Goal: Task Accomplishment & Management: Use online tool/utility

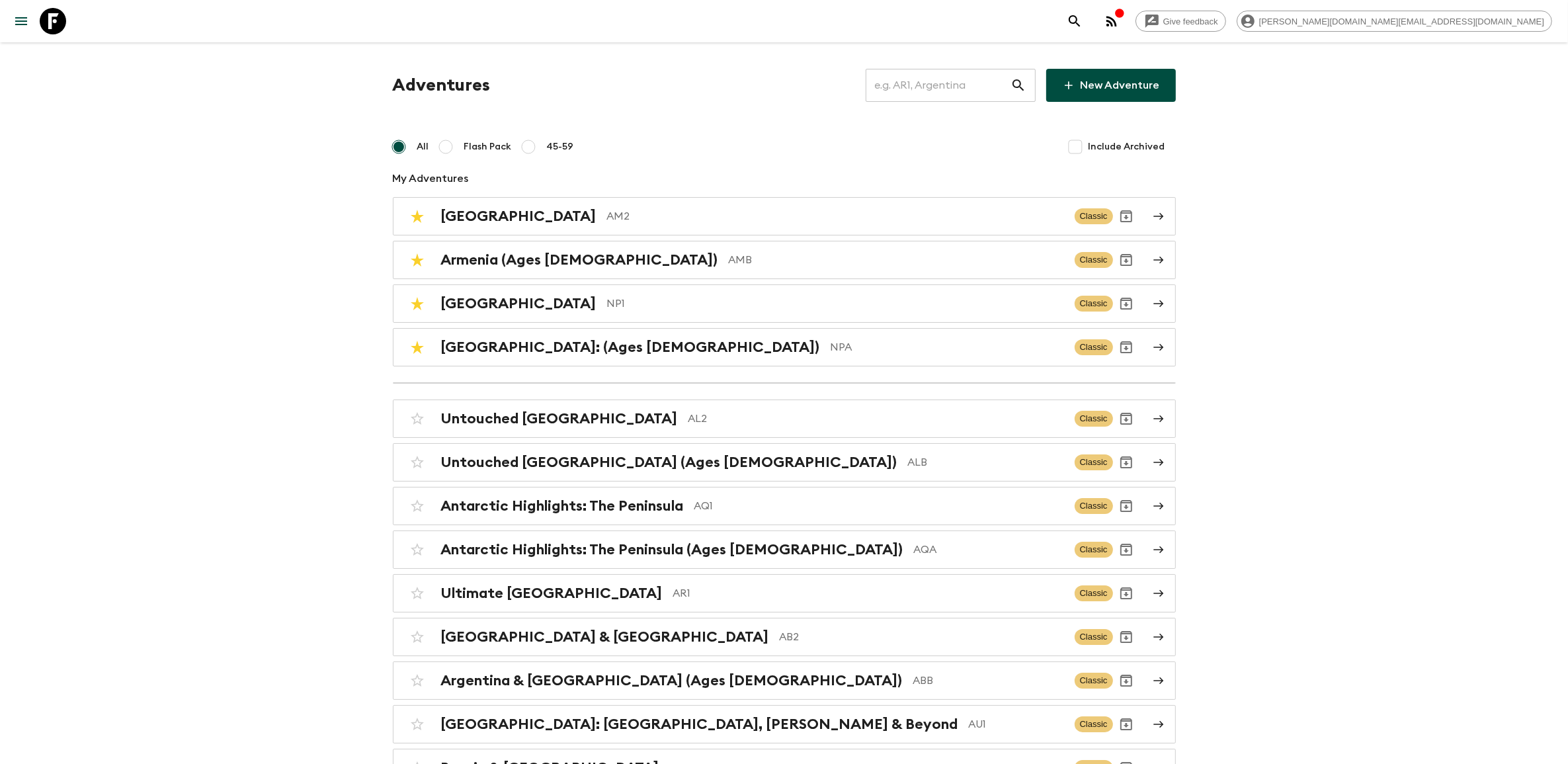
click at [907, 71] on input "text" at bounding box center [938, 85] width 145 height 37
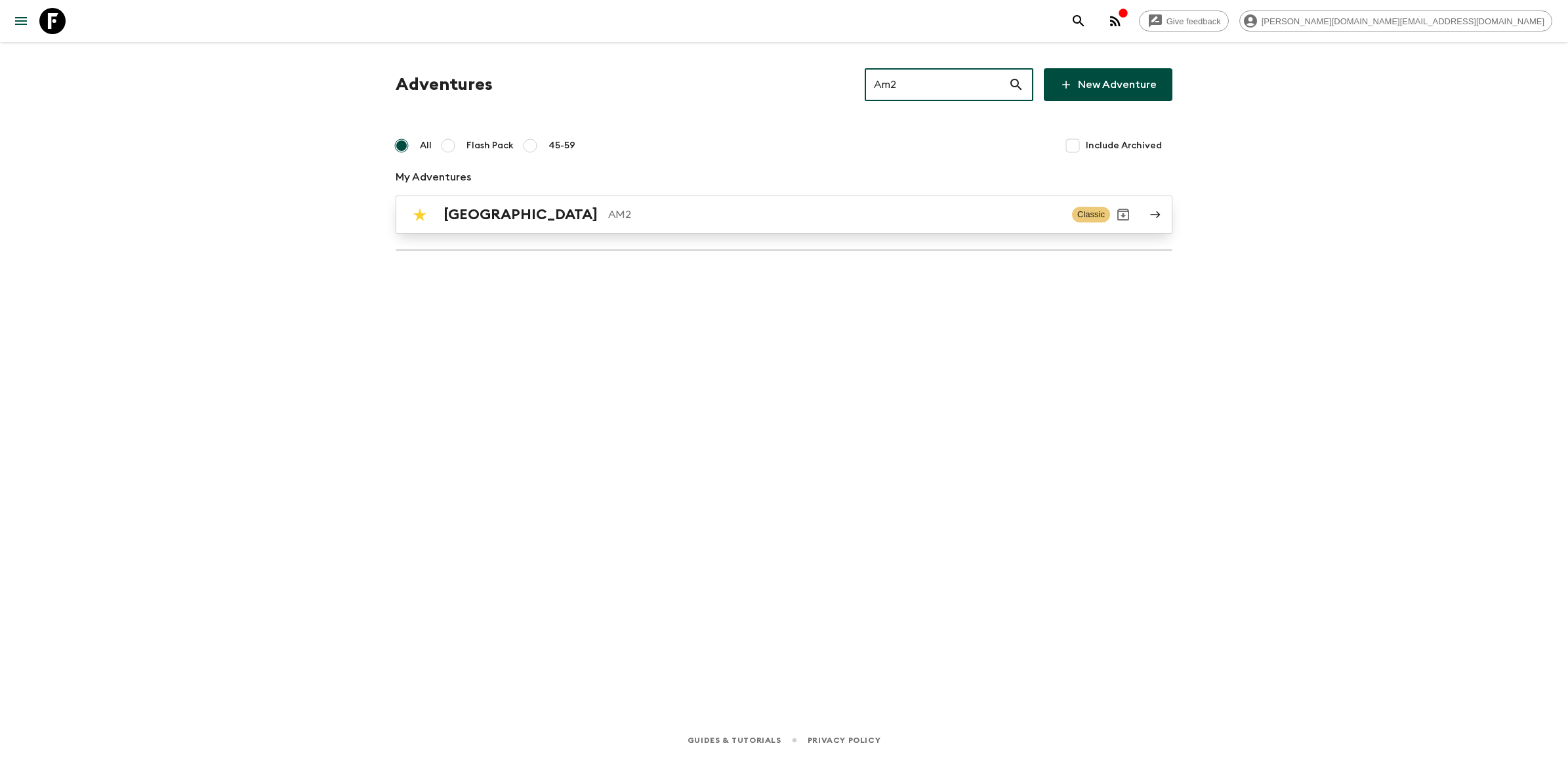
type input "Am2"
click at [509, 213] on div "Armenia AM2" at bounding box center [753, 214] width 618 height 17
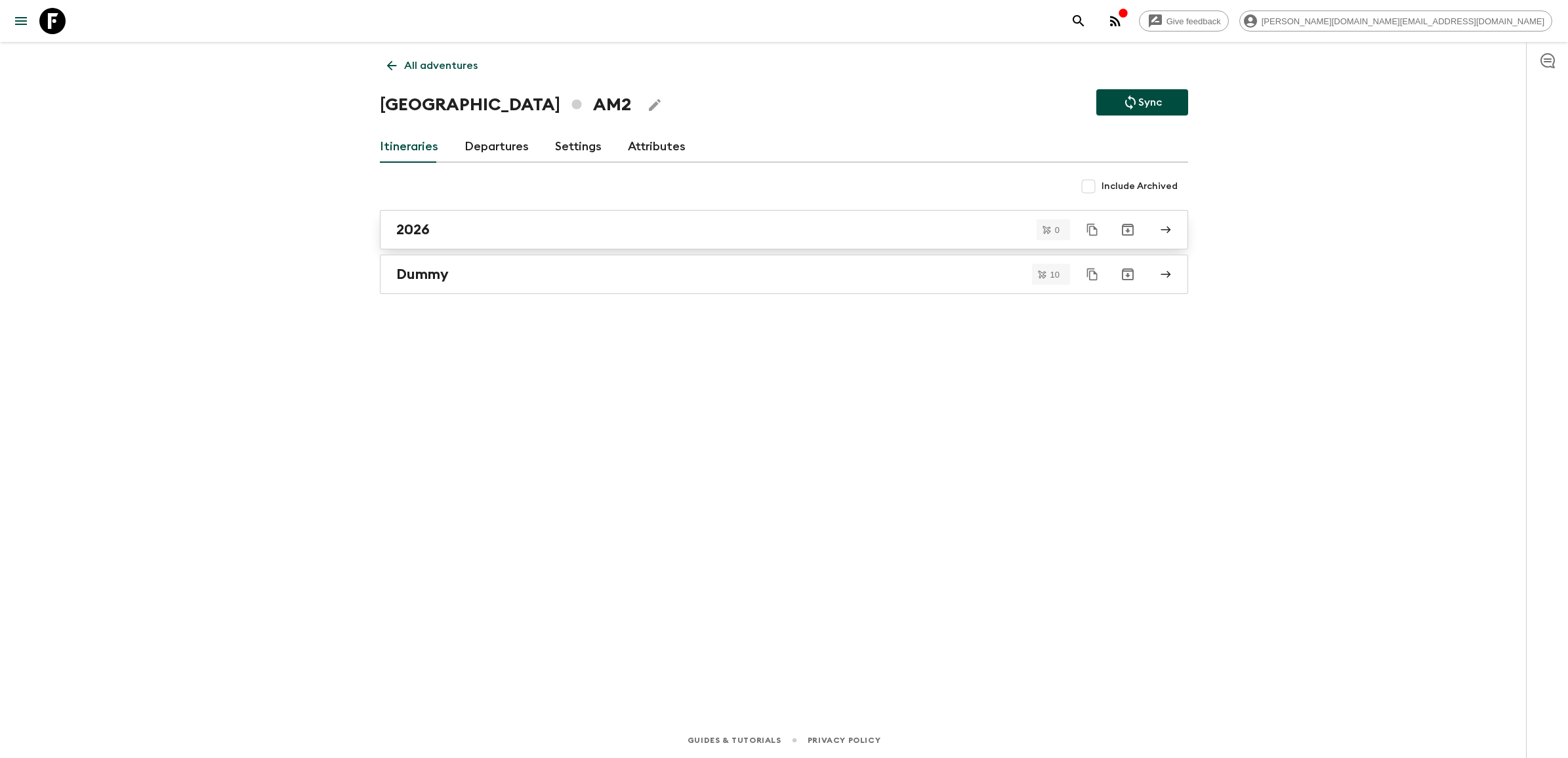
click at [584, 225] on div "2026" at bounding box center [771, 230] width 750 height 17
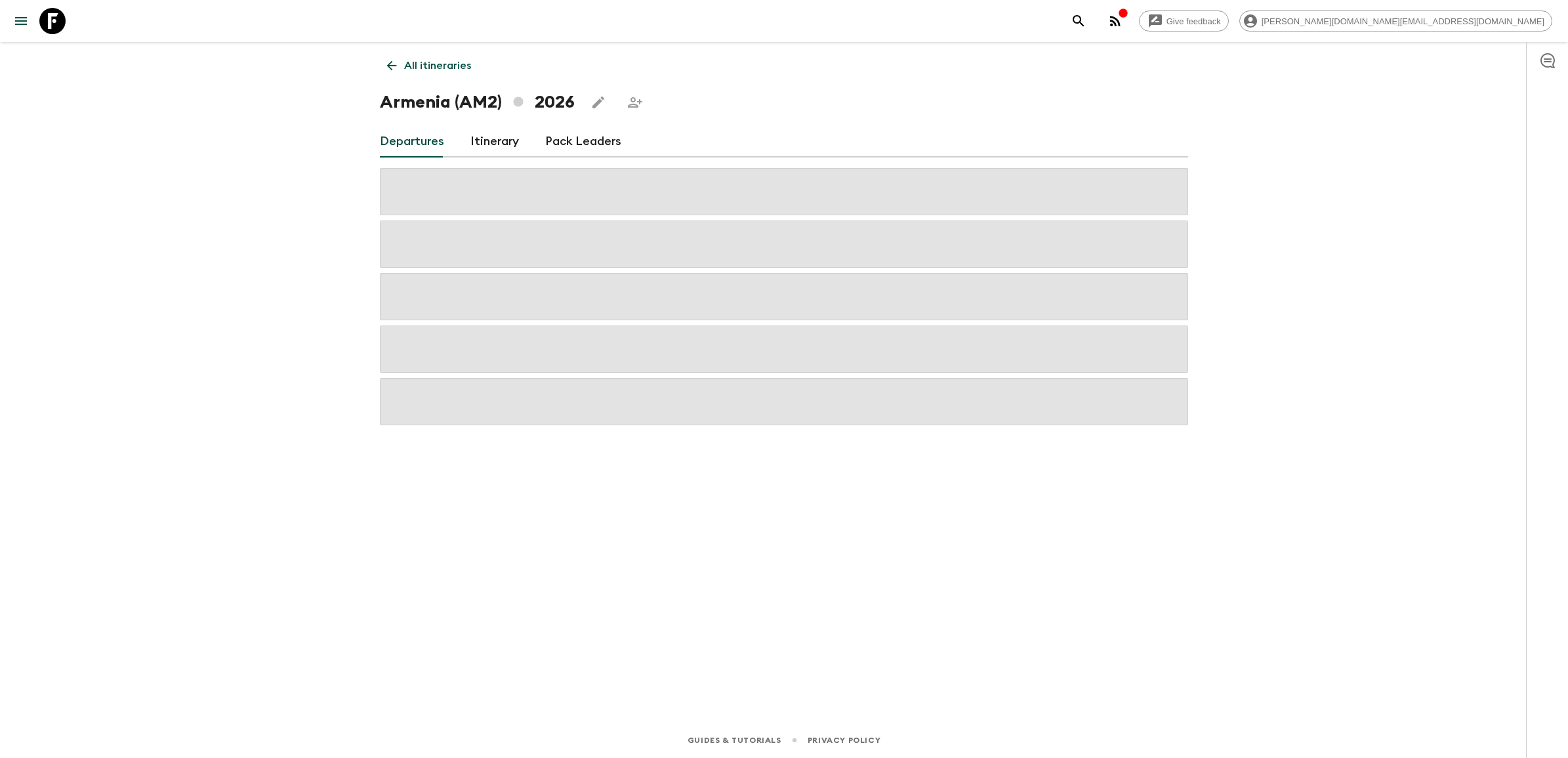
click at [628, 98] on icon "Share this itinerary" at bounding box center [635, 103] width 16 height 16
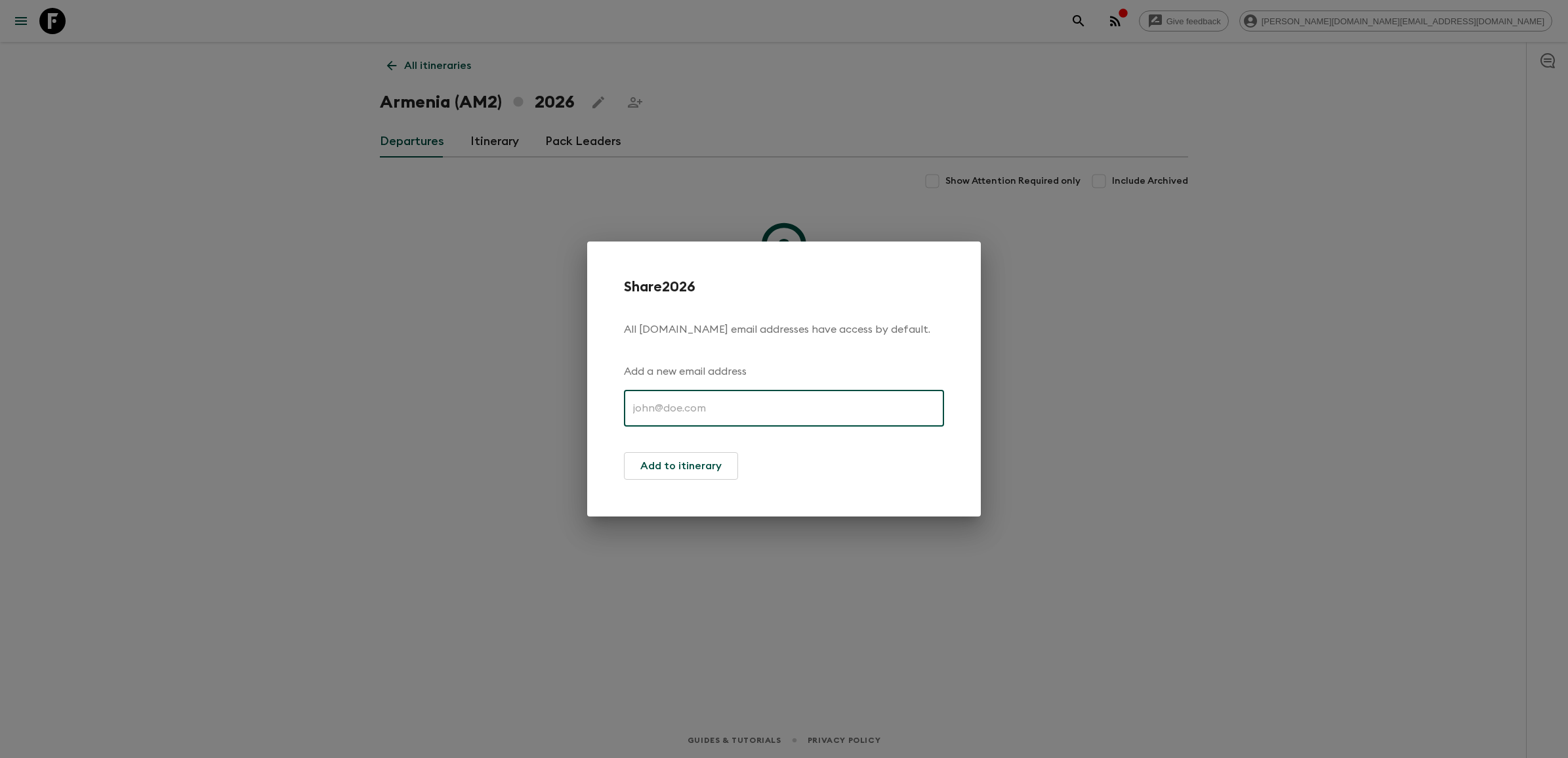
click at [779, 411] on input "text" at bounding box center [784, 408] width 320 height 37
paste input "[EMAIL_ADDRESS][DOMAIN_NAME]"
type input "[EMAIL_ADDRESS][DOMAIN_NAME]"
click at [676, 471] on button "Add to itinerary" at bounding box center [681, 466] width 114 height 27
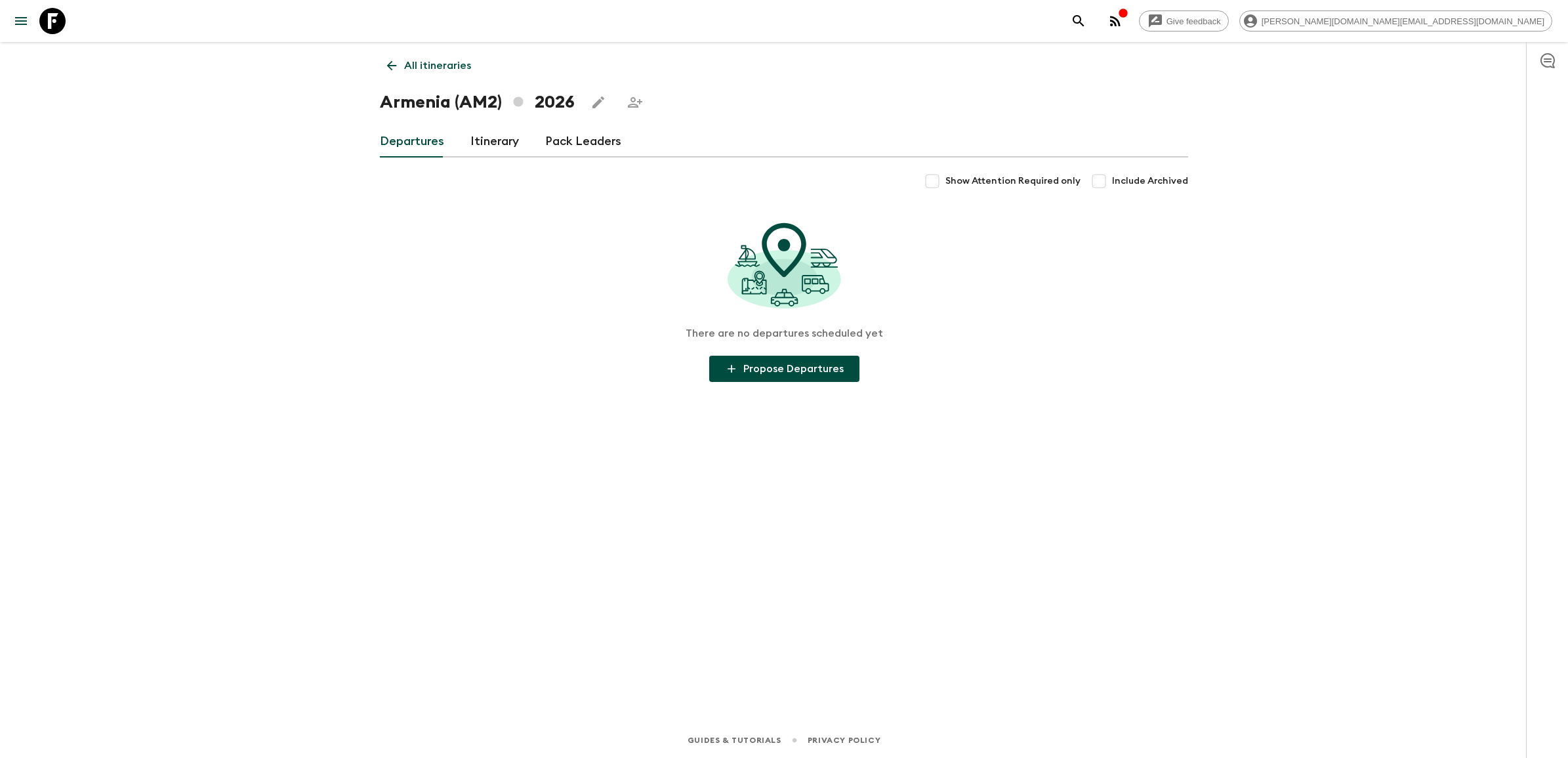
click at [486, 141] on link "Itinerary" at bounding box center [494, 142] width 48 height 32
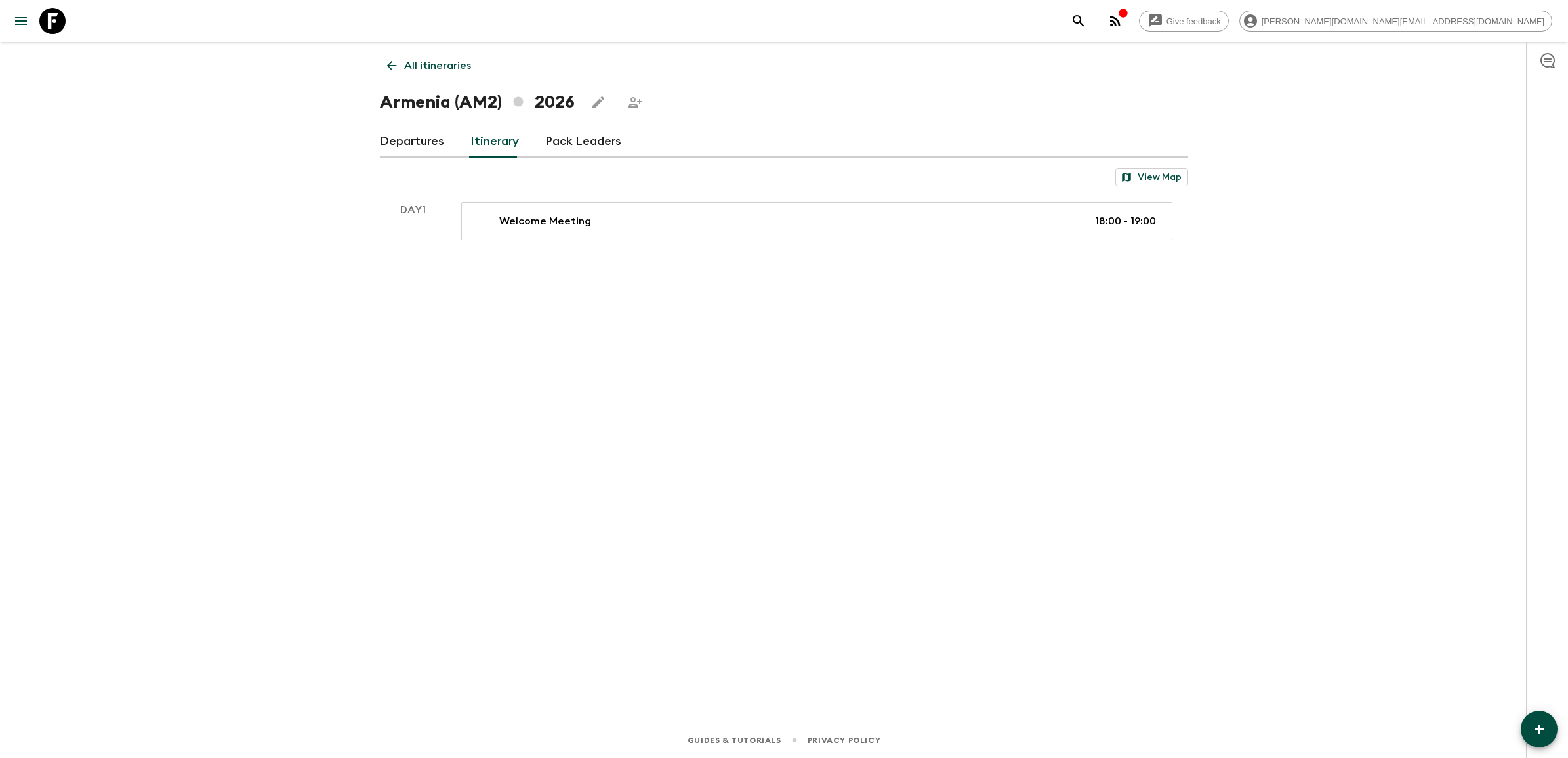
click at [423, 145] on link "Departures" at bounding box center [411, 142] width 64 height 32
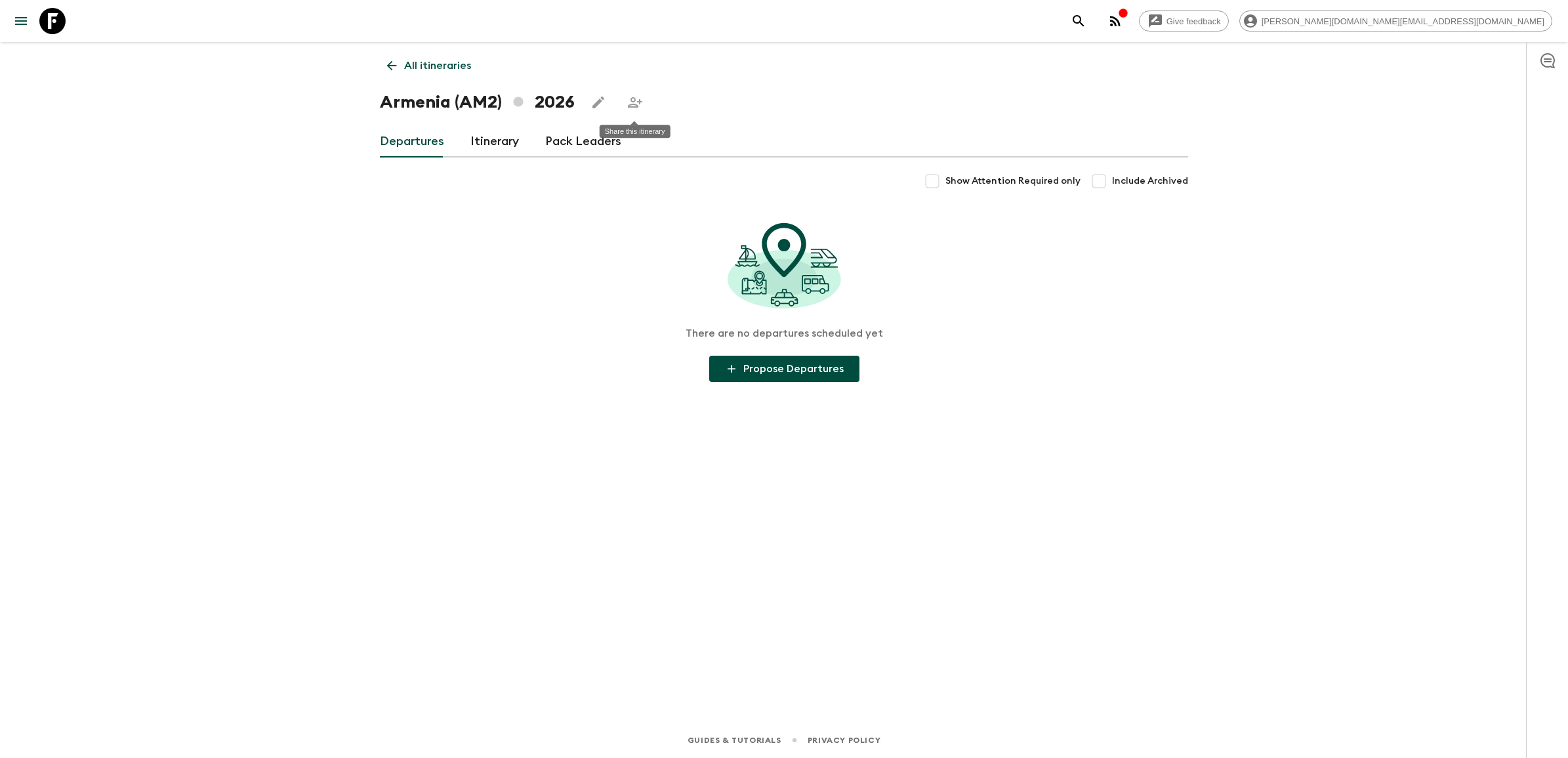
click at [631, 97] on icon "Share this itinerary" at bounding box center [635, 103] width 14 height 11
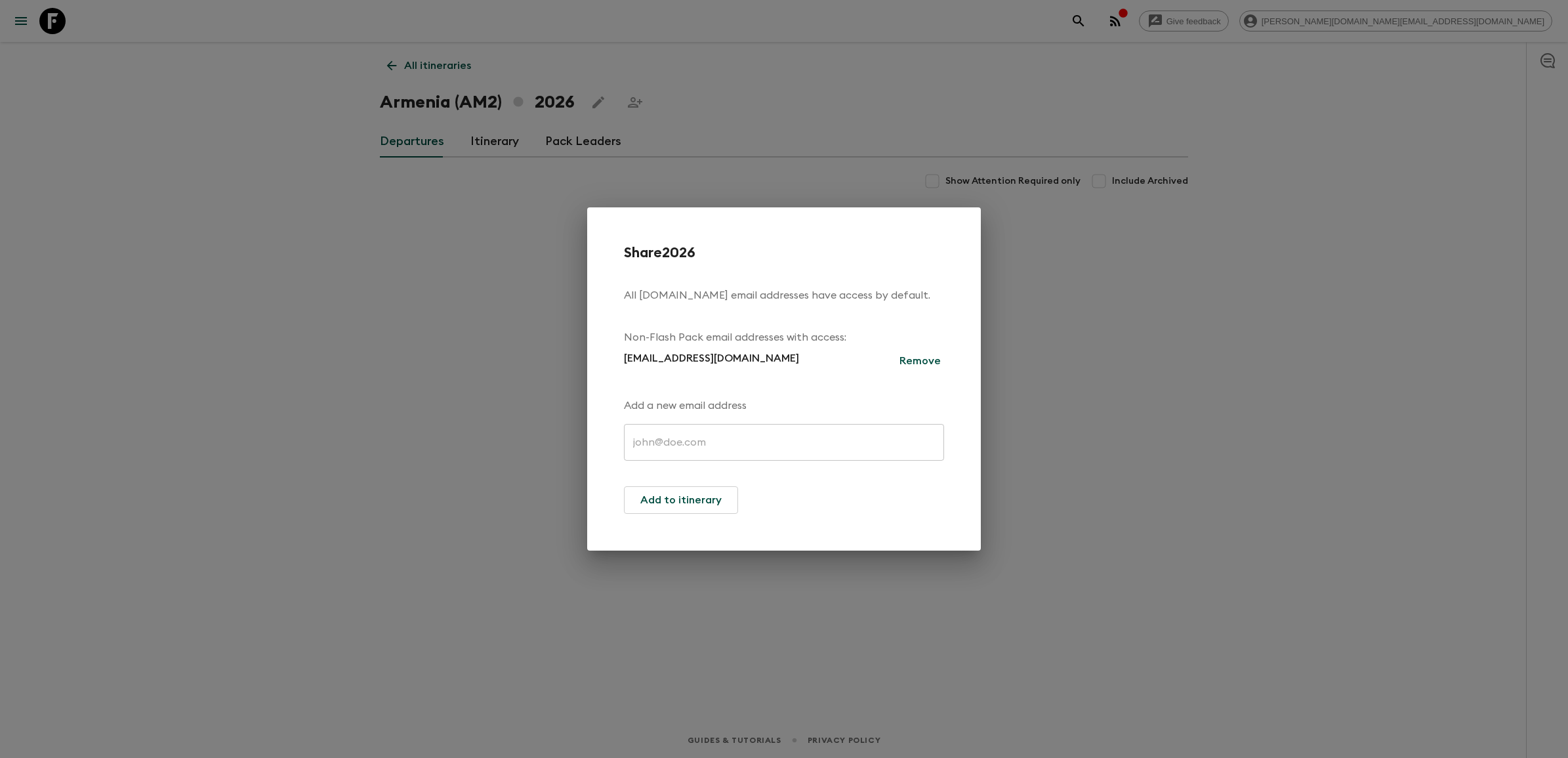
click at [1172, 451] on div "Share 2026 All [DOMAIN_NAME] email addresses have access by default. Non-Flash …" at bounding box center [784, 379] width 1568 height 758
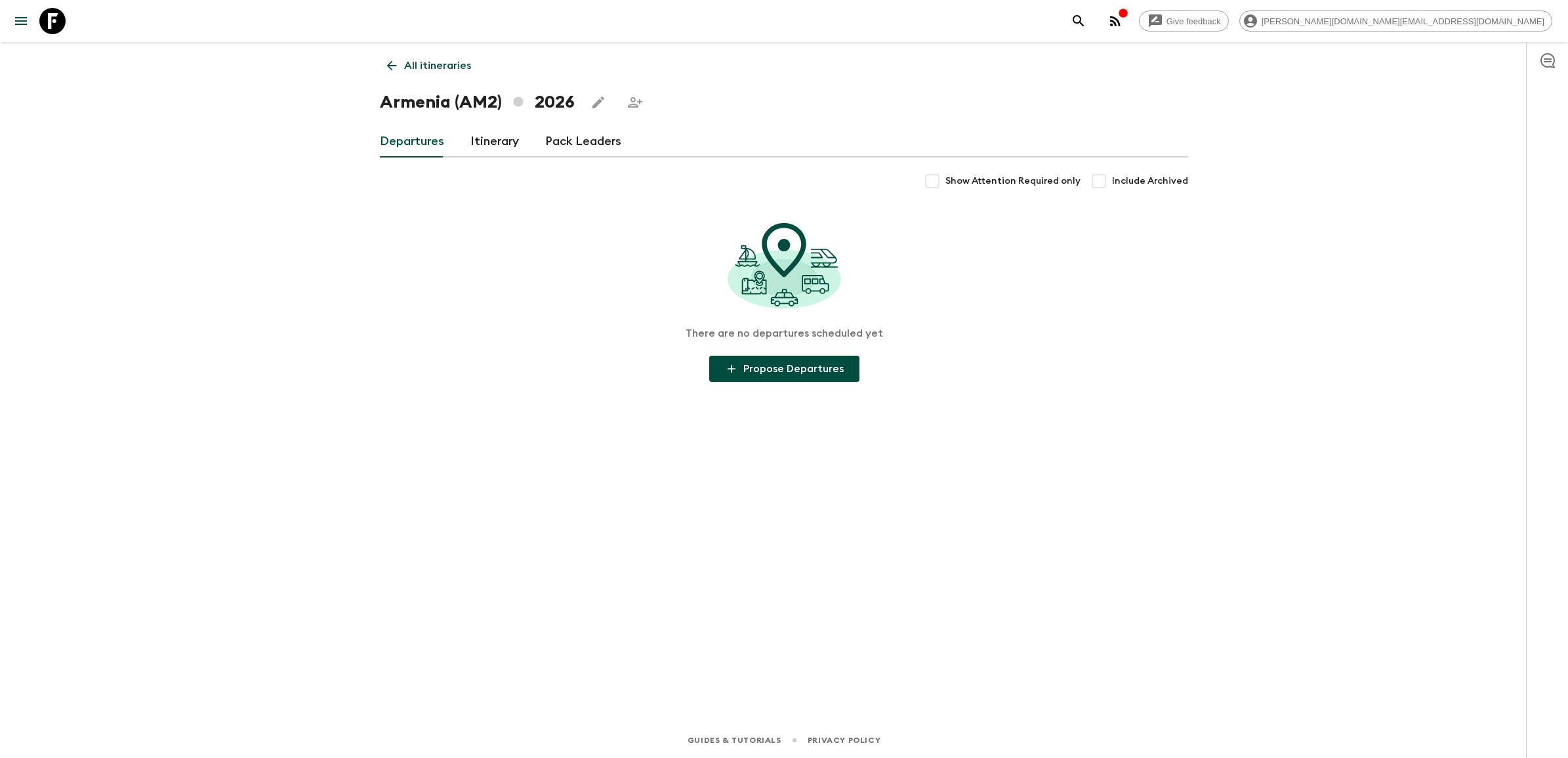
click at [416, 58] on p "All itineraries" at bounding box center [437, 66] width 67 height 16
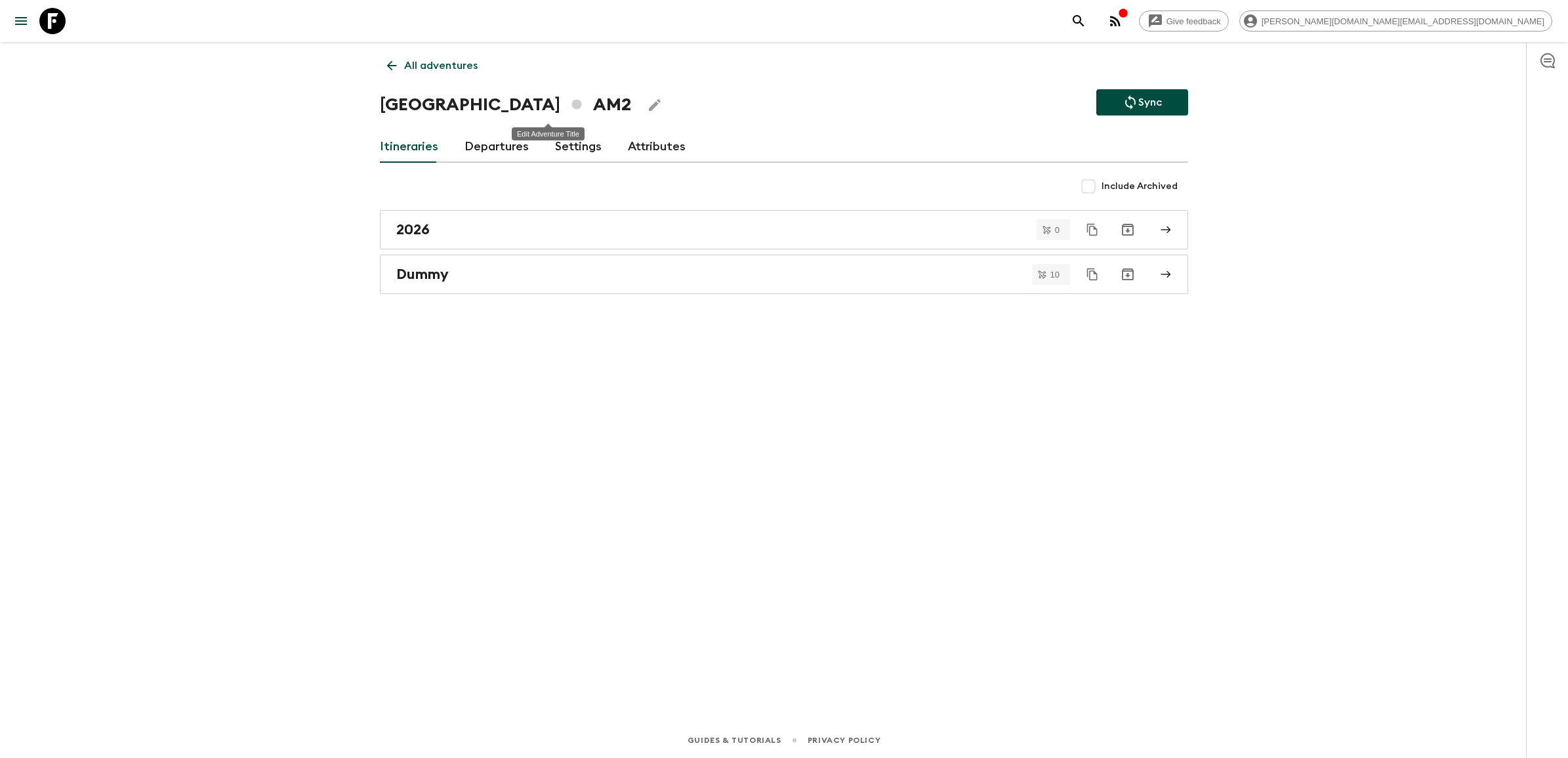
click at [649, 106] on icon "Edit Adventure Title" at bounding box center [654, 105] width 12 height 12
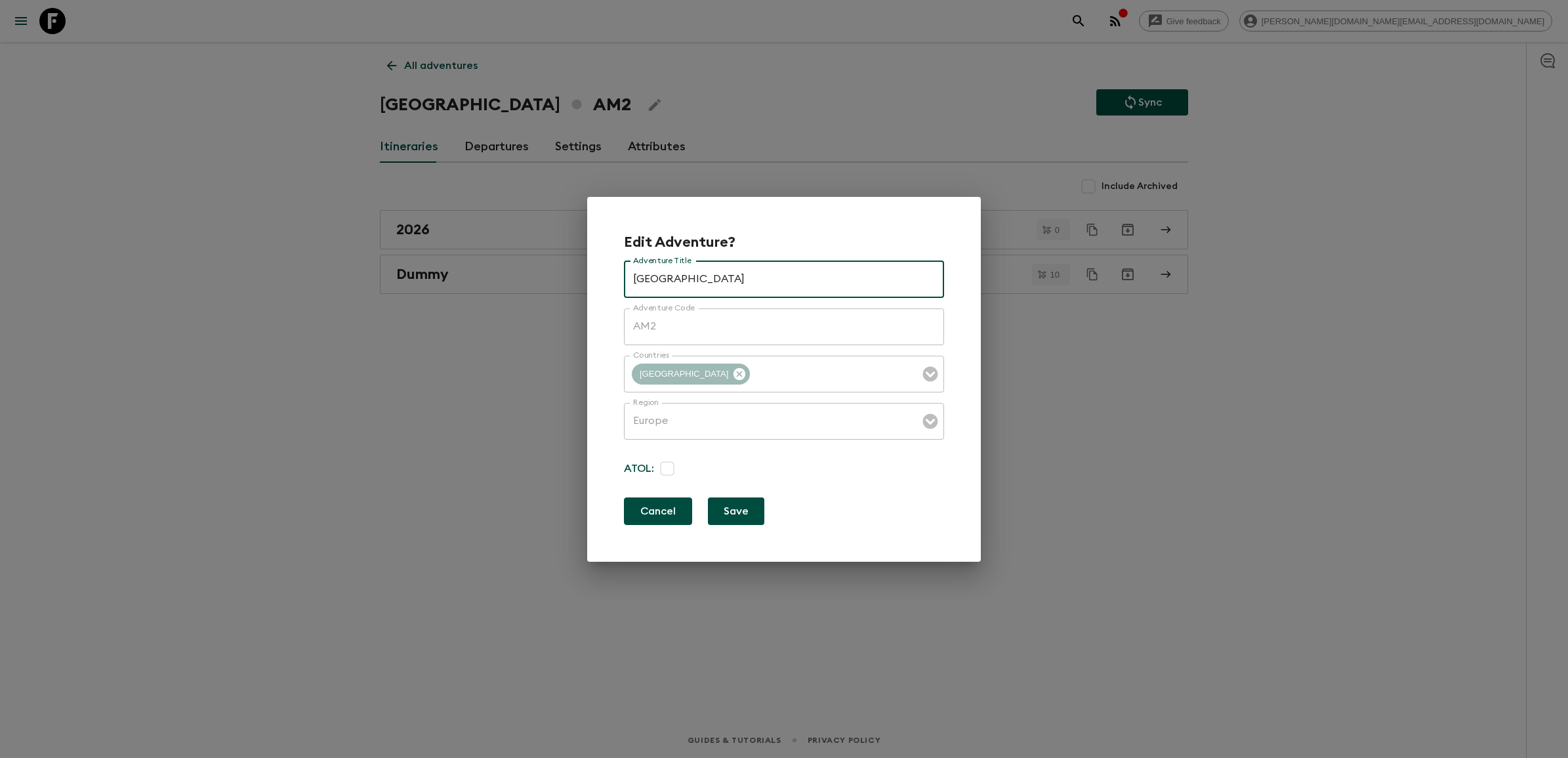
click at [674, 513] on button "Cancel" at bounding box center [658, 511] width 69 height 27
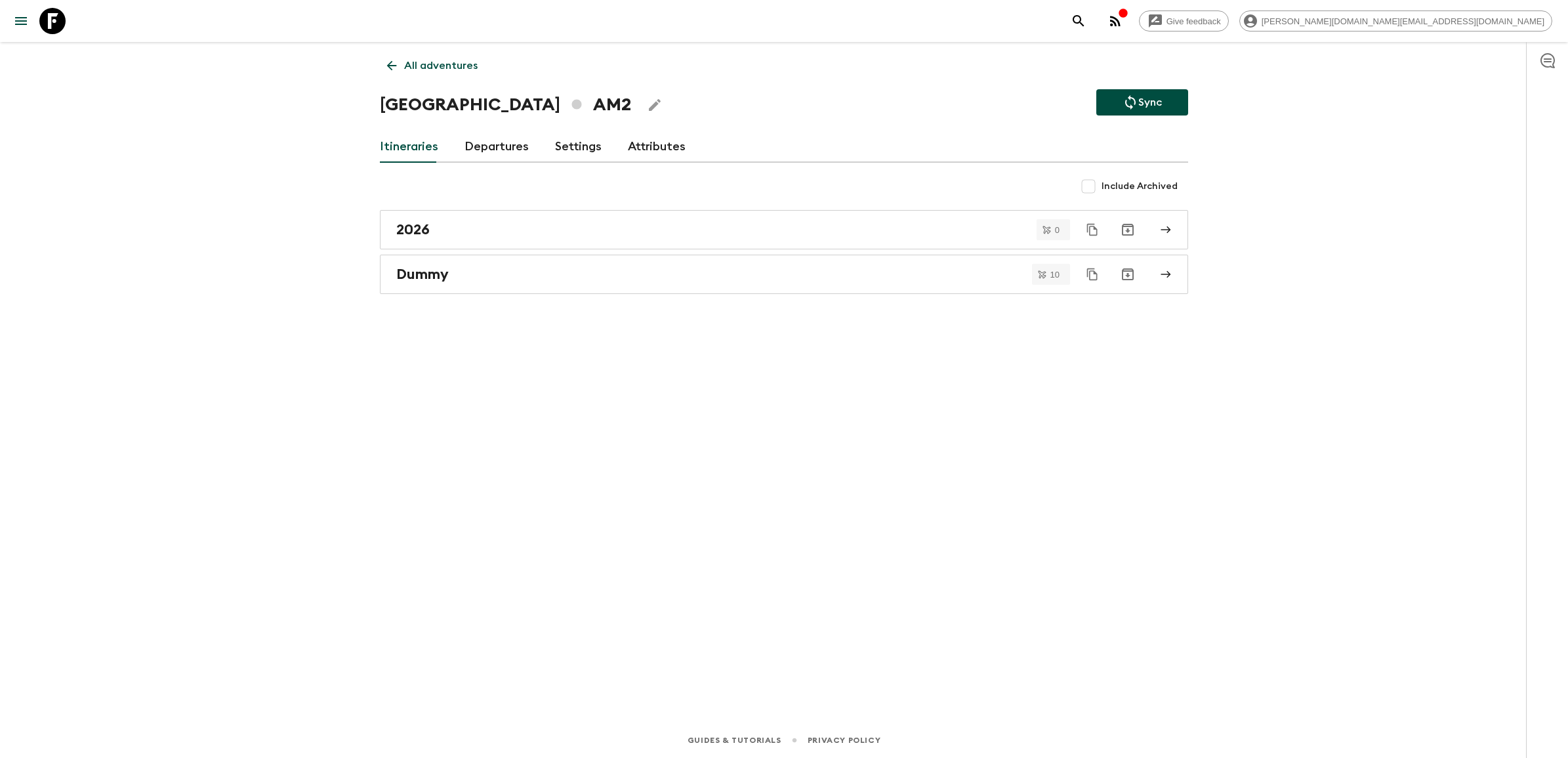
click at [635, 148] on link "Attributes" at bounding box center [657, 147] width 58 height 32
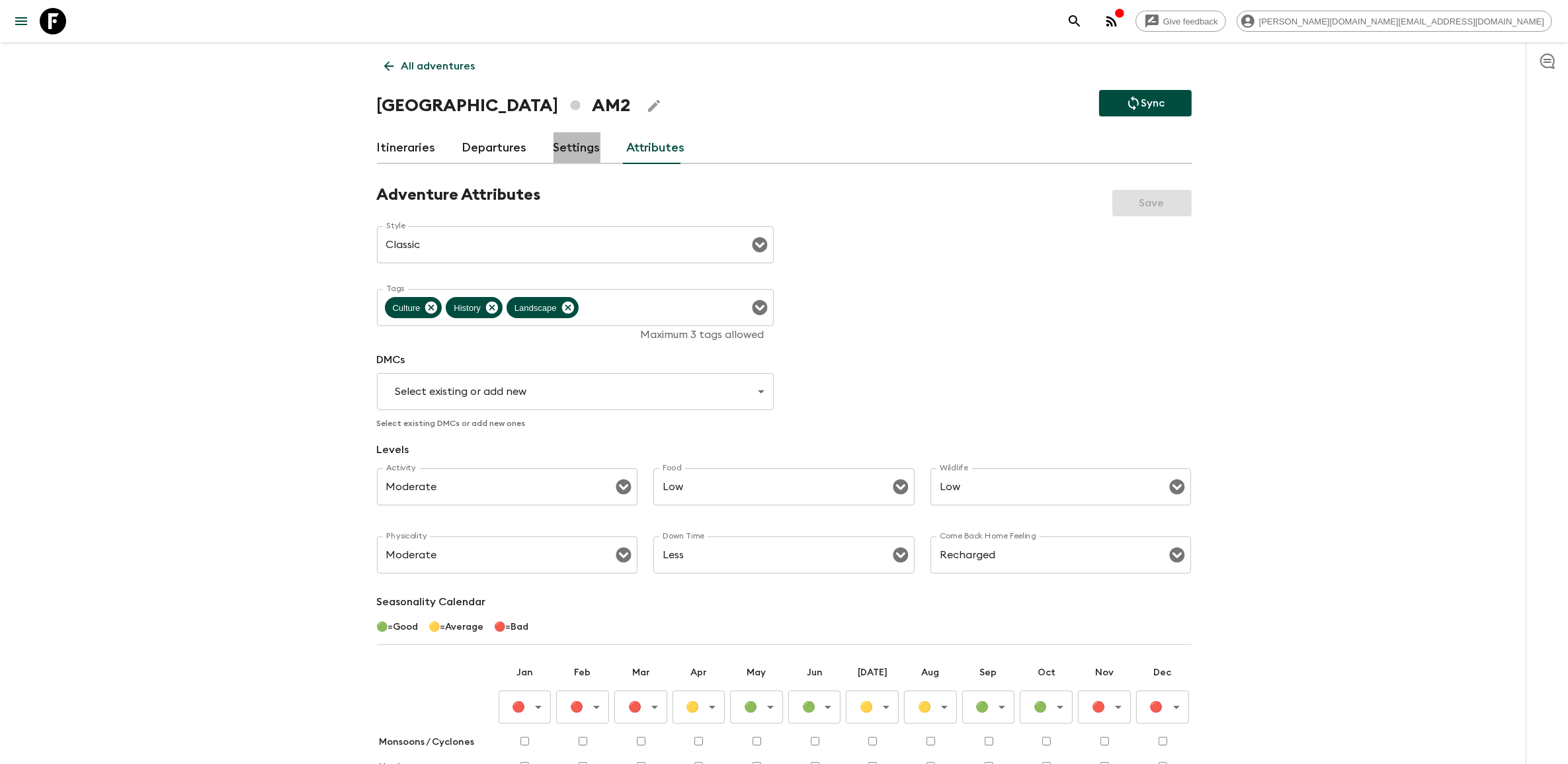
click at [584, 152] on link "Settings" at bounding box center [577, 148] width 47 height 32
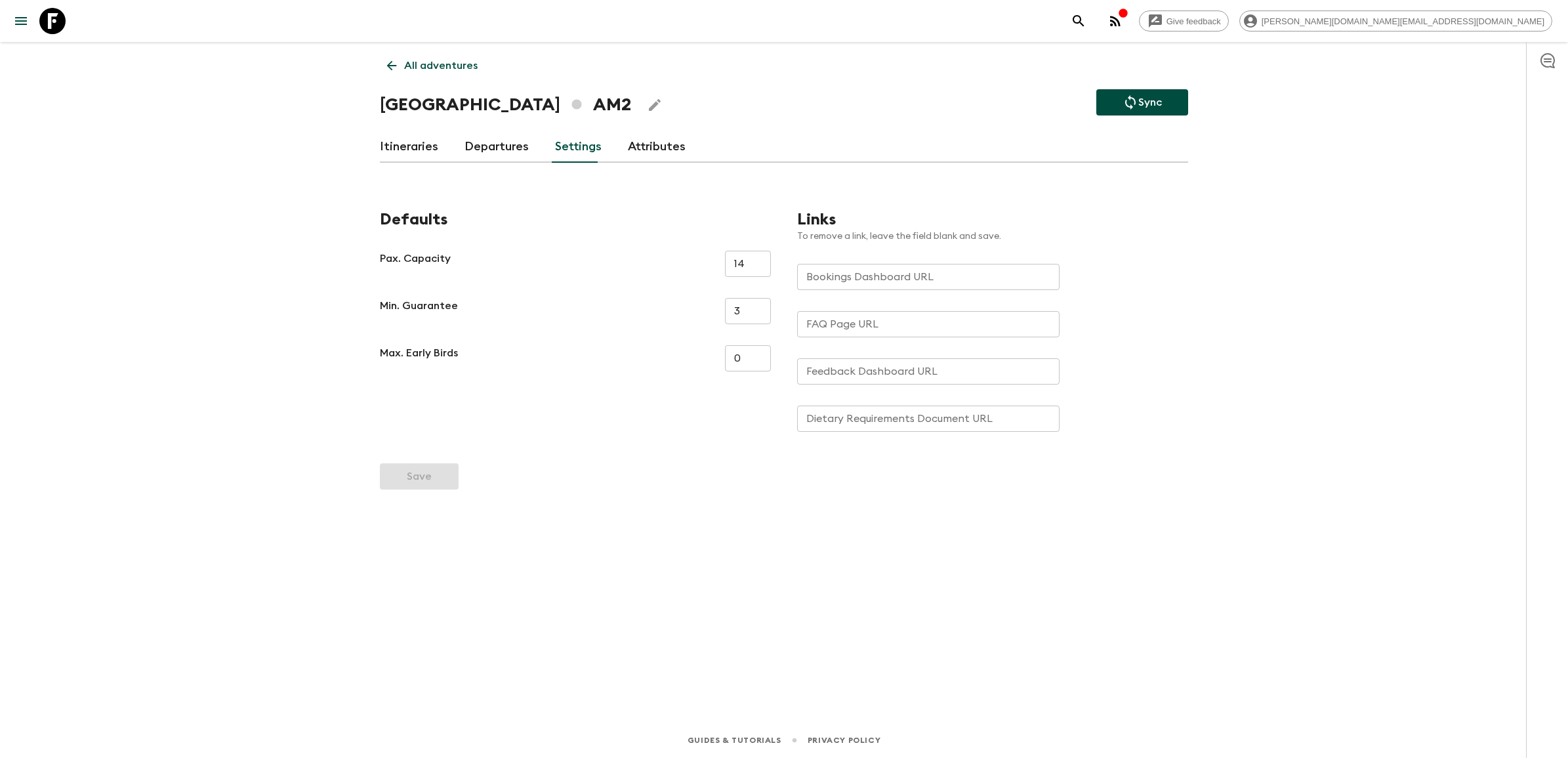
click at [499, 148] on link "Departures" at bounding box center [496, 147] width 64 height 32
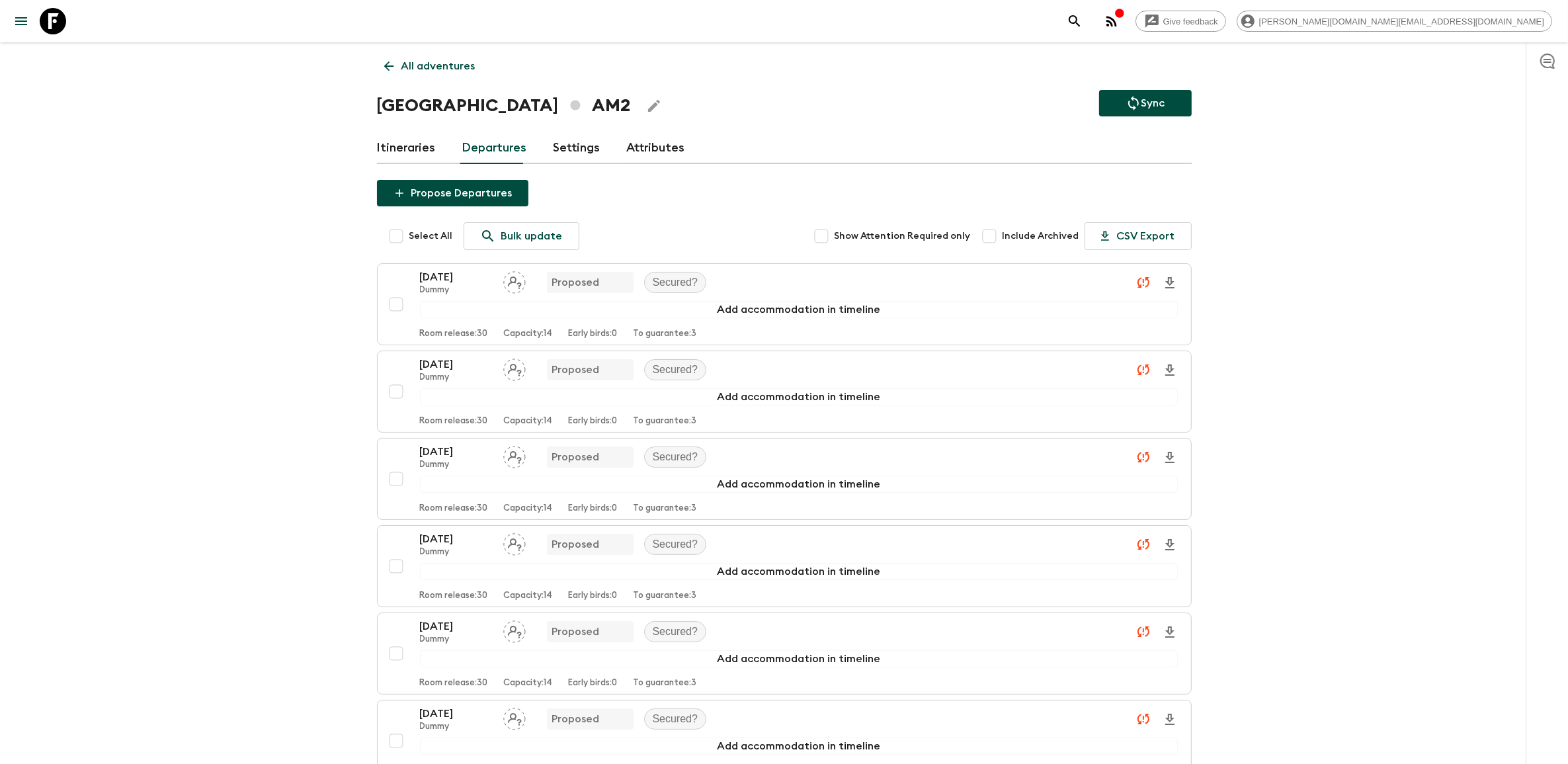
click at [431, 149] on link "Itineraries" at bounding box center [406, 148] width 59 height 32
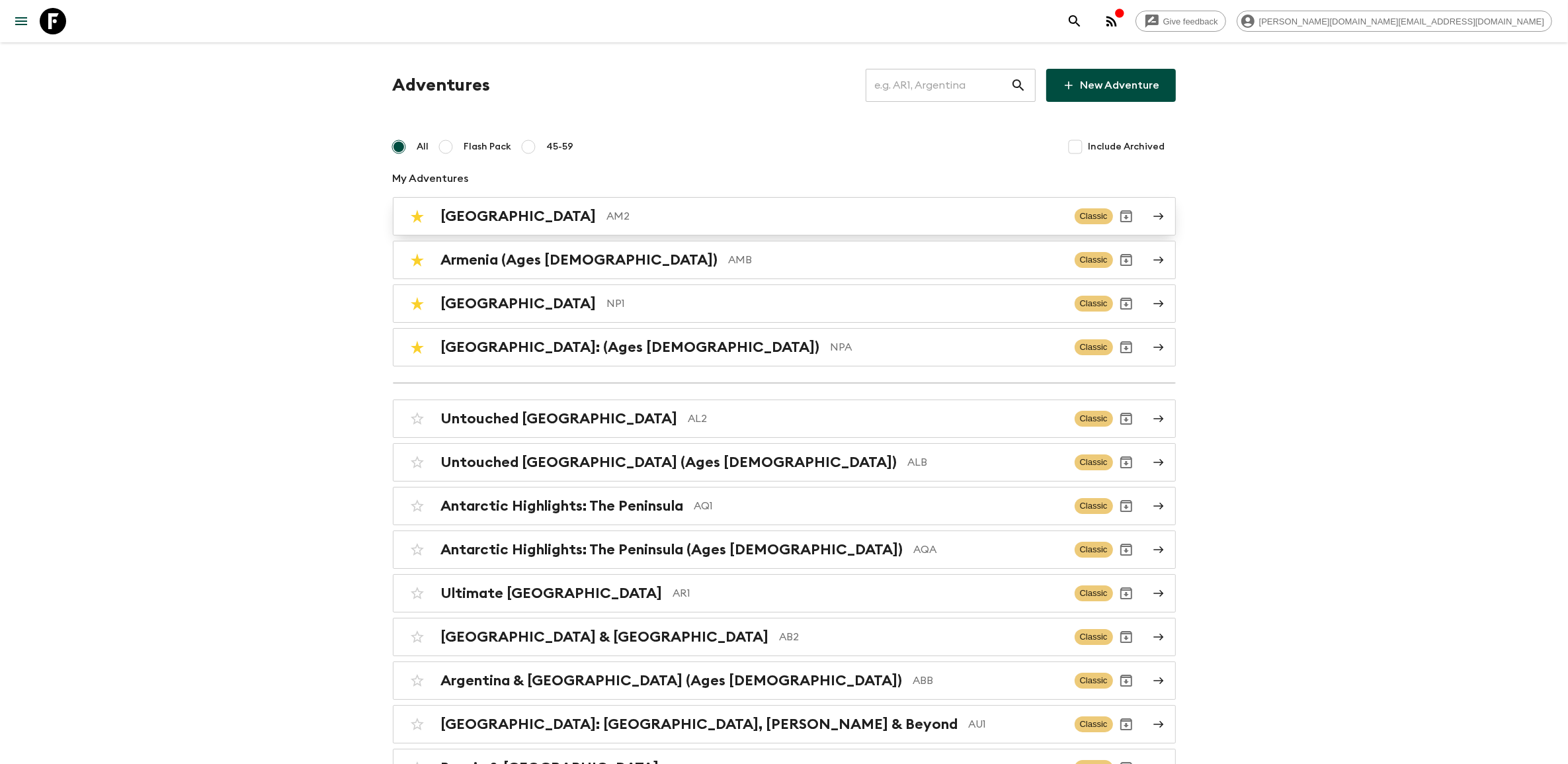
click at [608, 216] on p "AM2" at bounding box center [836, 216] width 457 height 16
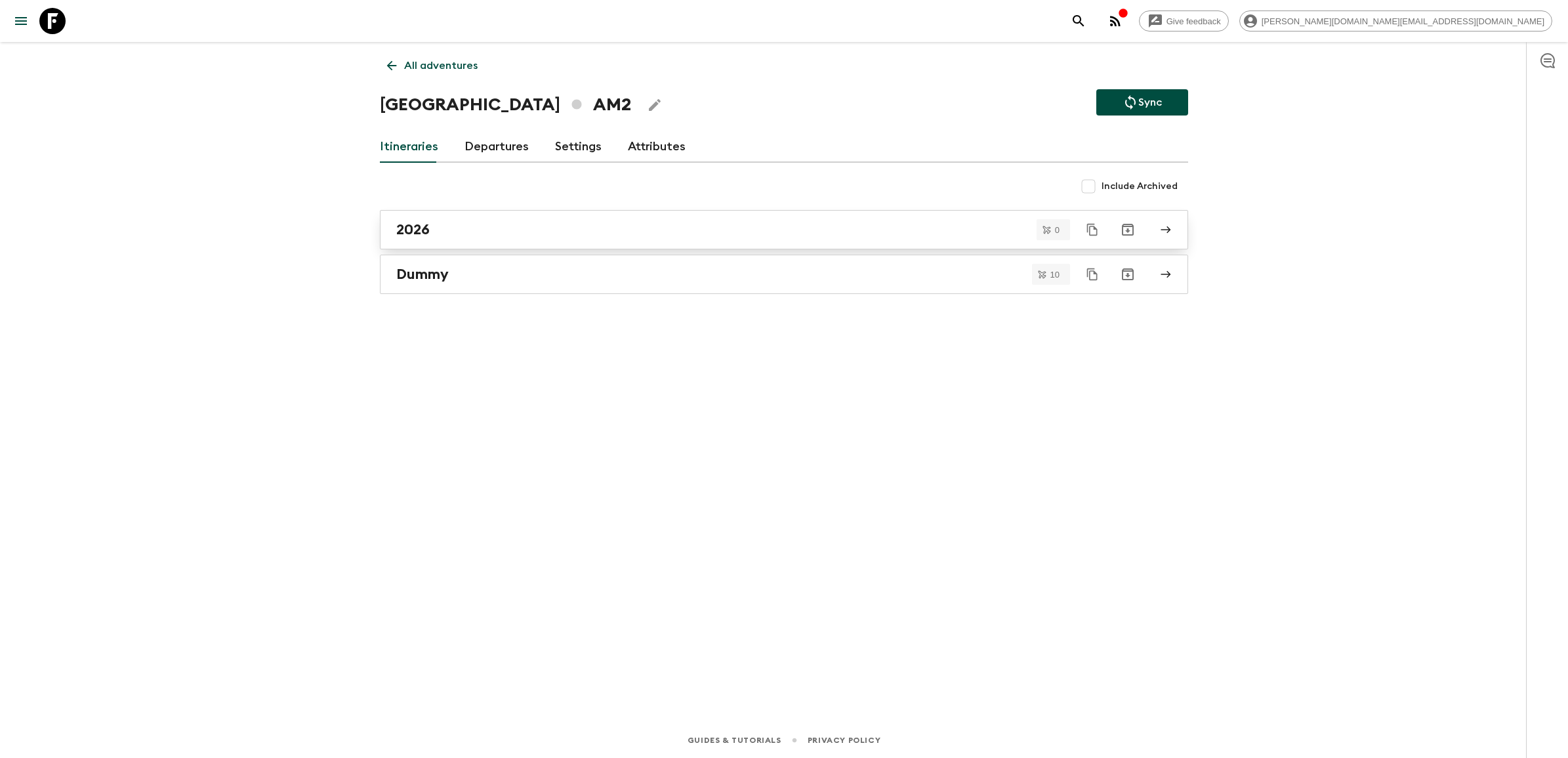
click at [463, 228] on div "2026" at bounding box center [771, 230] width 750 height 17
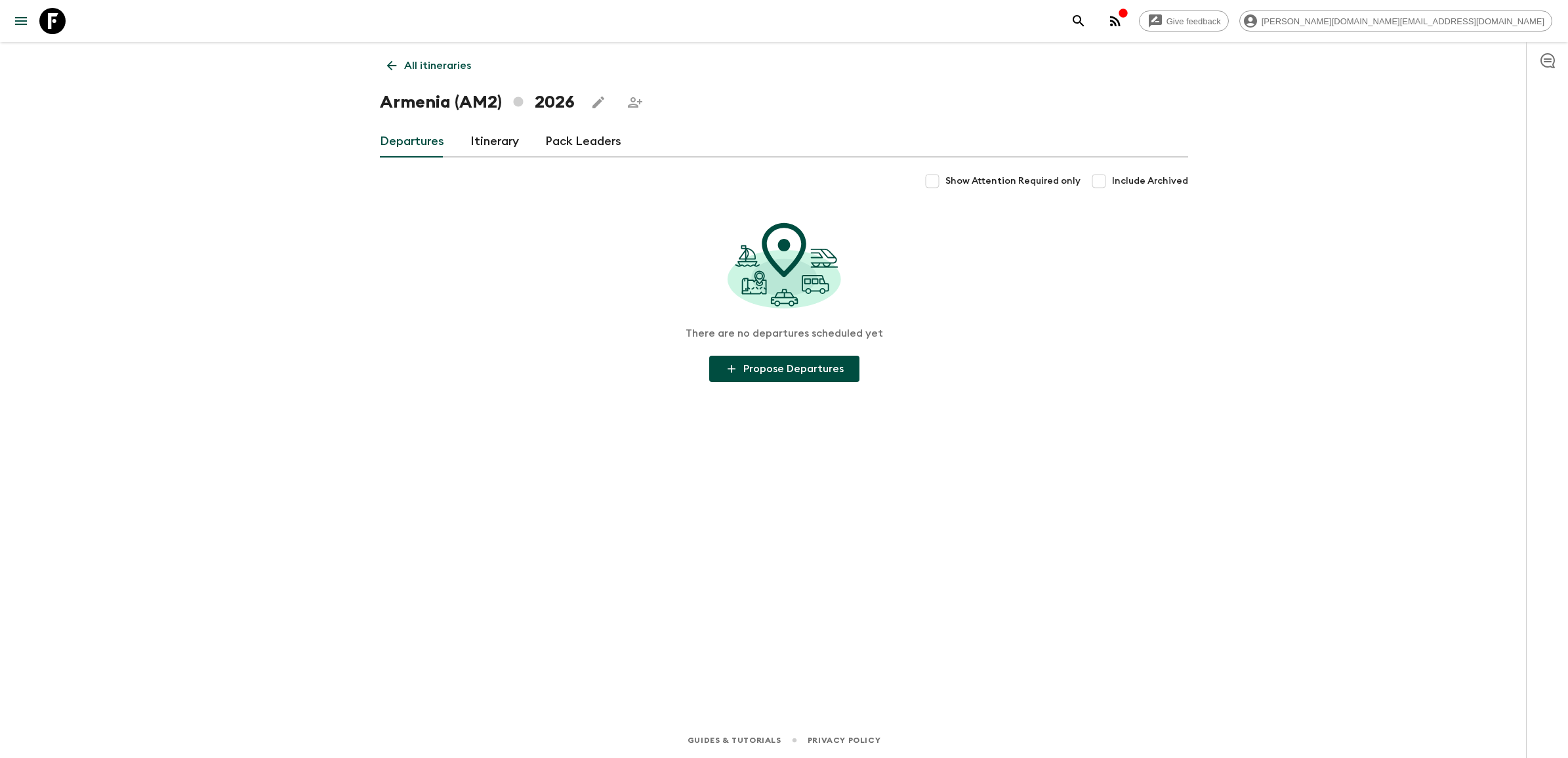
click at [506, 140] on link "Itinerary" at bounding box center [494, 142] width 48 height 32
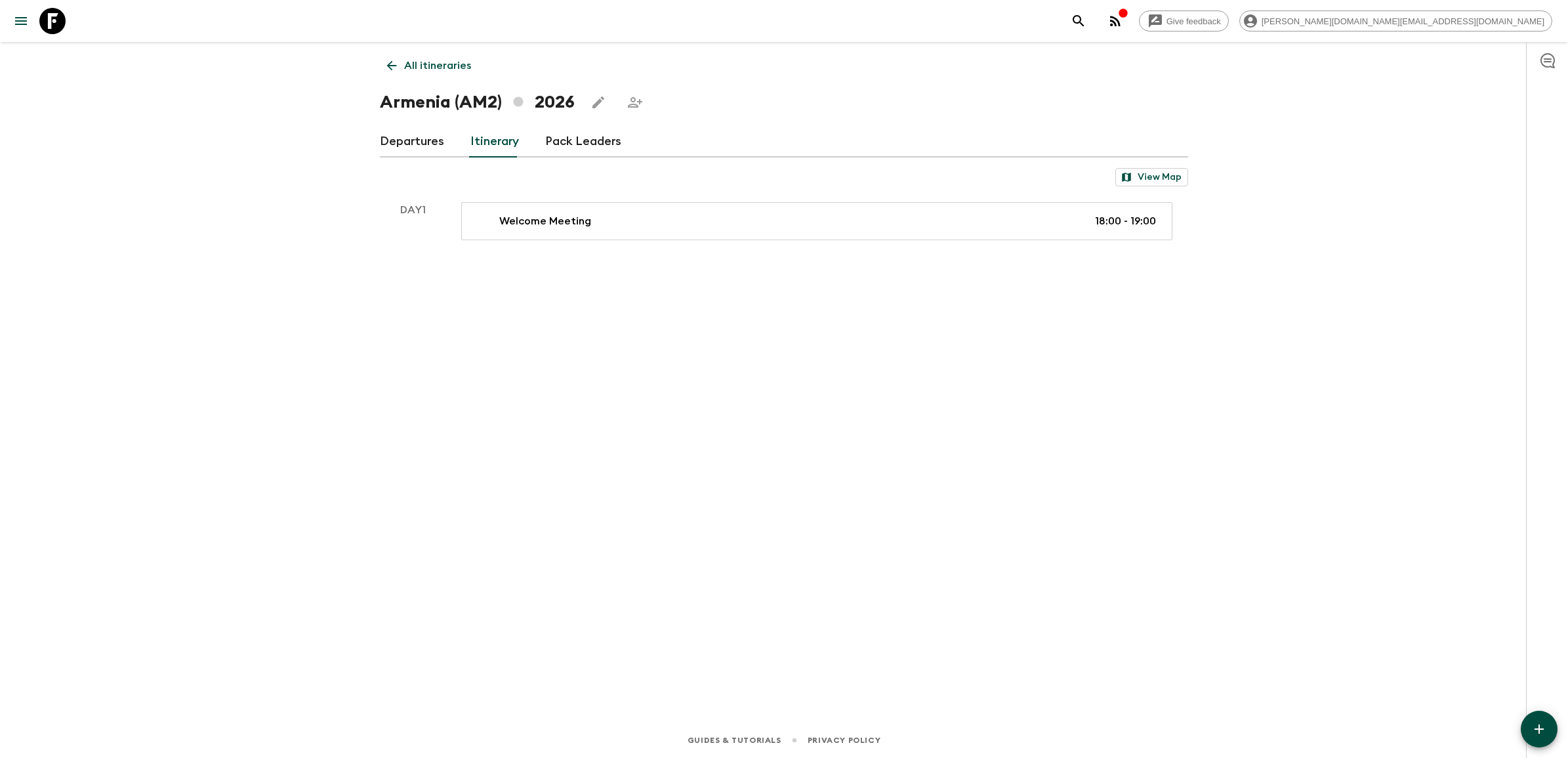
click at [582, 141] on link "Pack Leaders" at bounding box center [582, 142] width 76 height 32
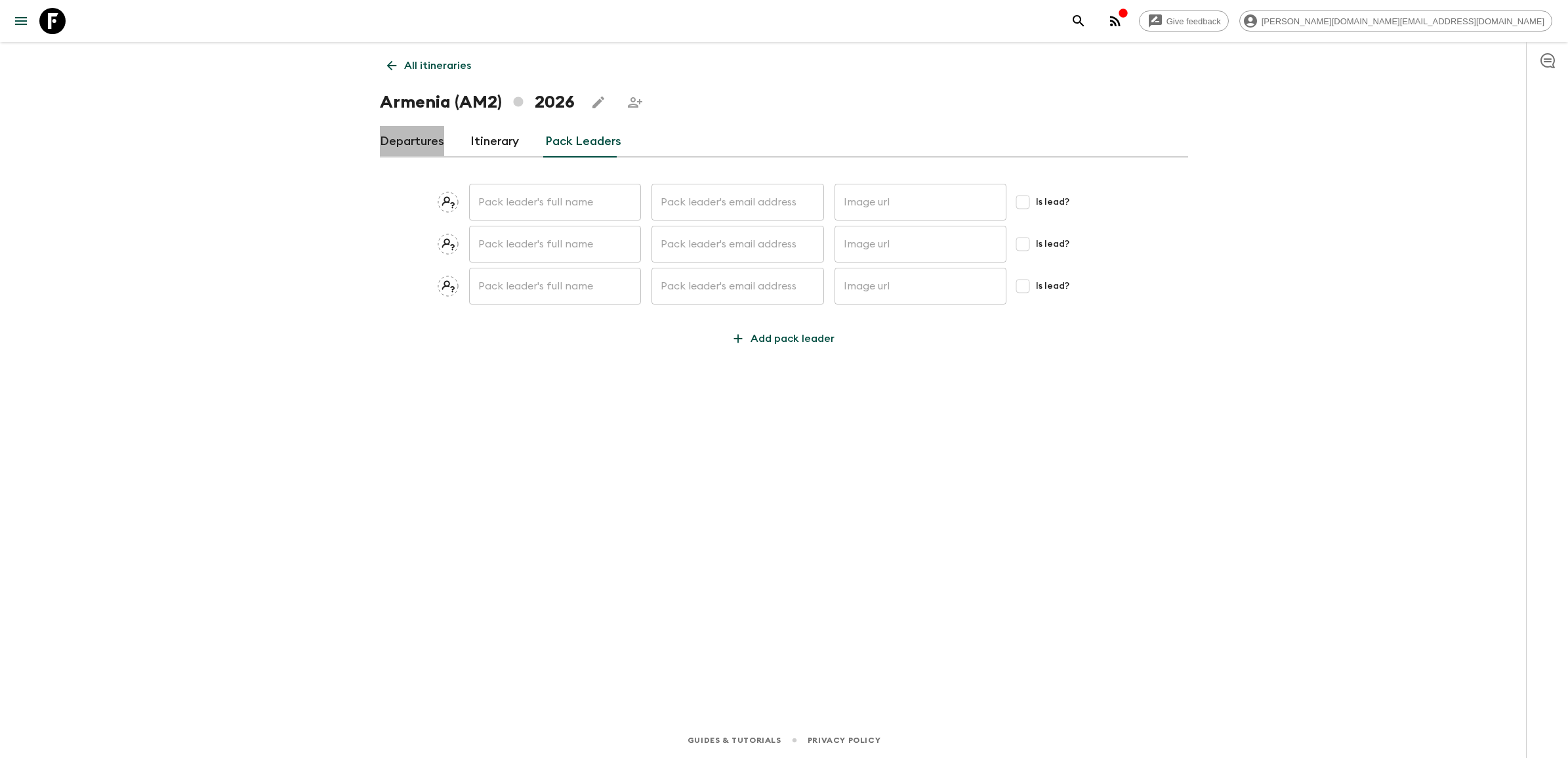
click at [408, 145] on link "Departures" at bounding box center [411, 142] width 64 height 32
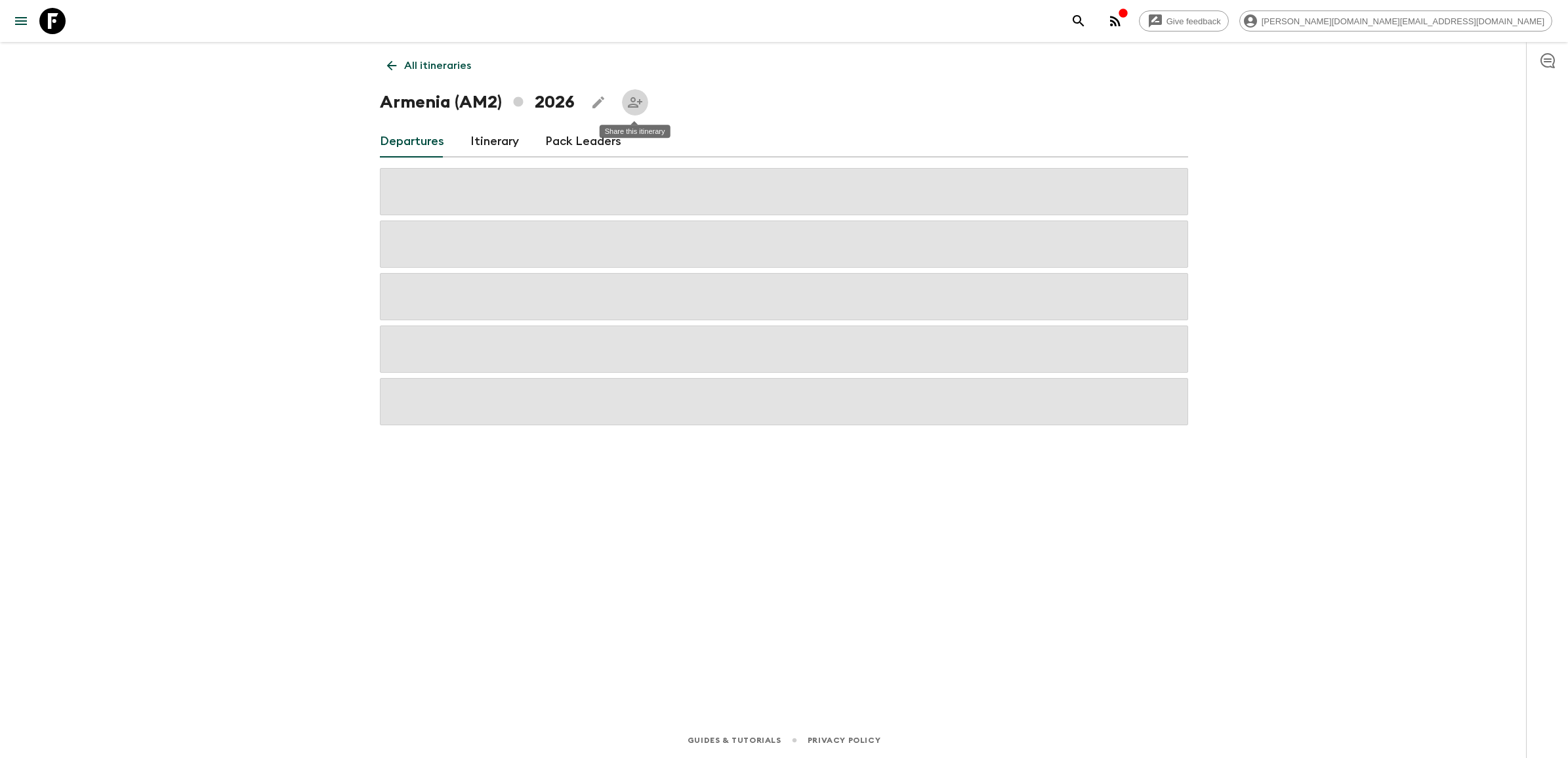
click at [633, 103] on icon "Share this itinerary" at bounding box center [635, 103] width 16 height 16
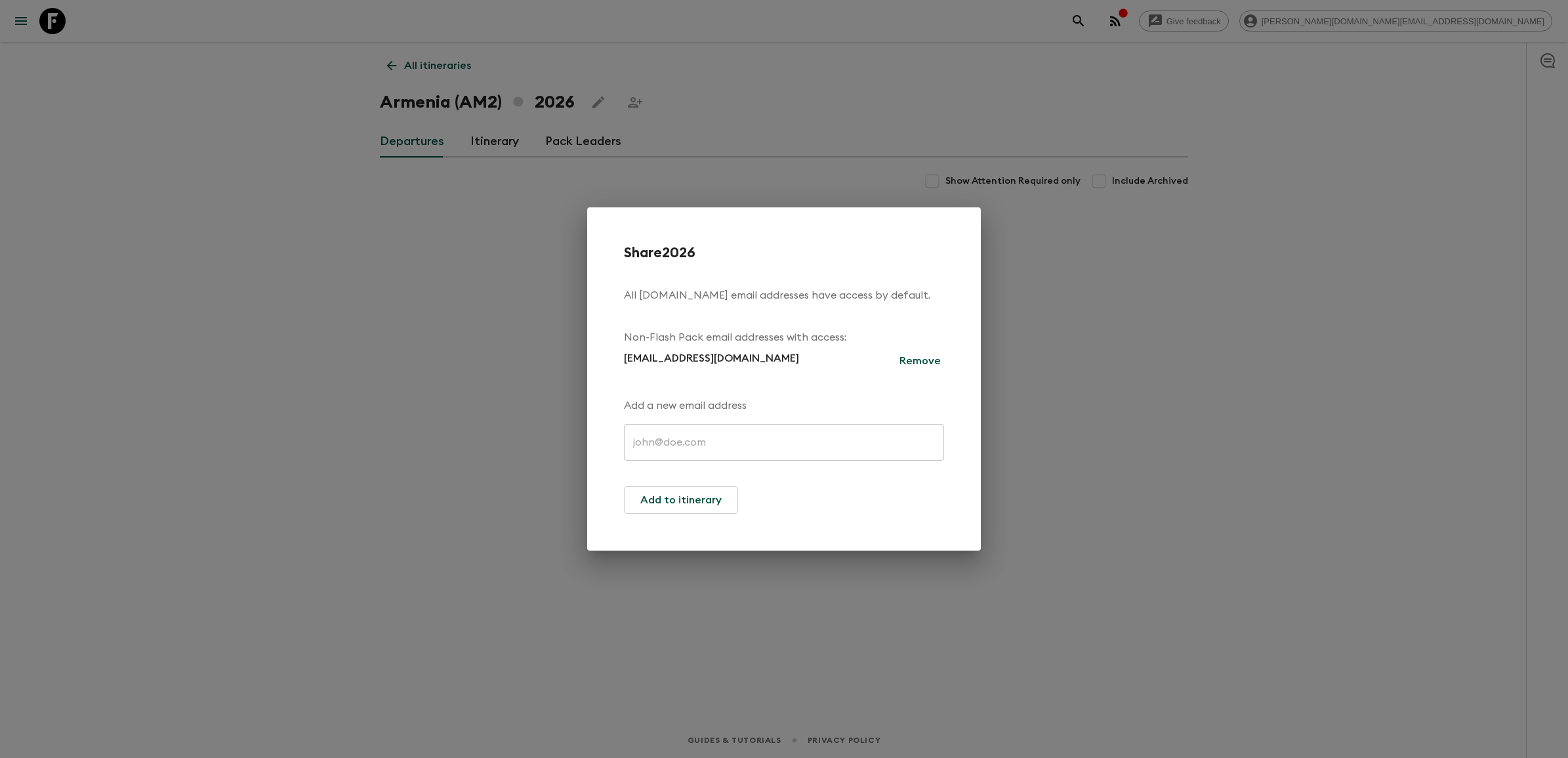
click at [507, 372] on div "Share 2026 All [DOMAIN_NAME] email addresses have access by default. Non-Flash …" at bounding box center [784, 379] width 1568 height 758
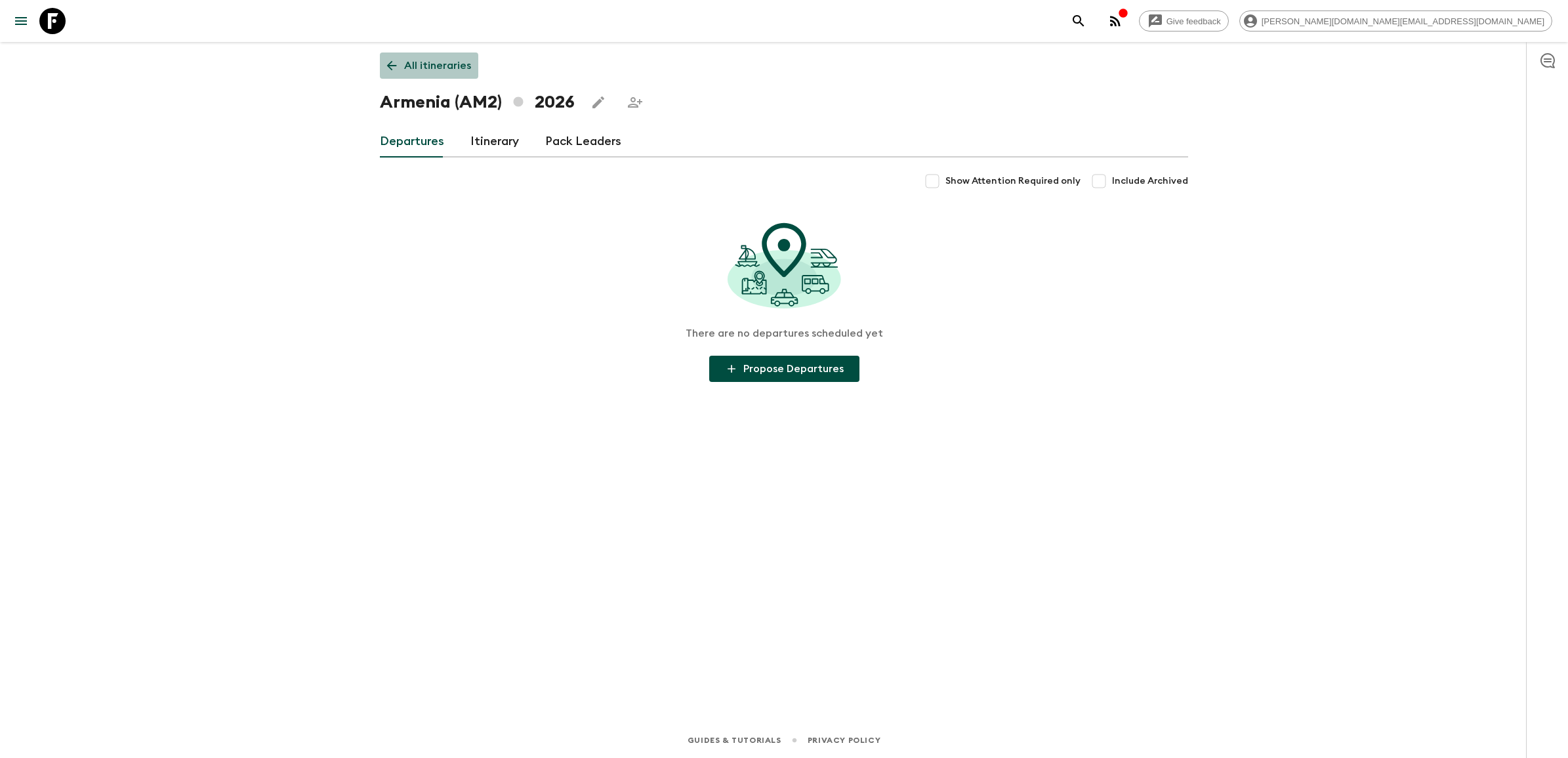
click at [390, 64] on icon at bounding box center [392, 66] width 14 height 14
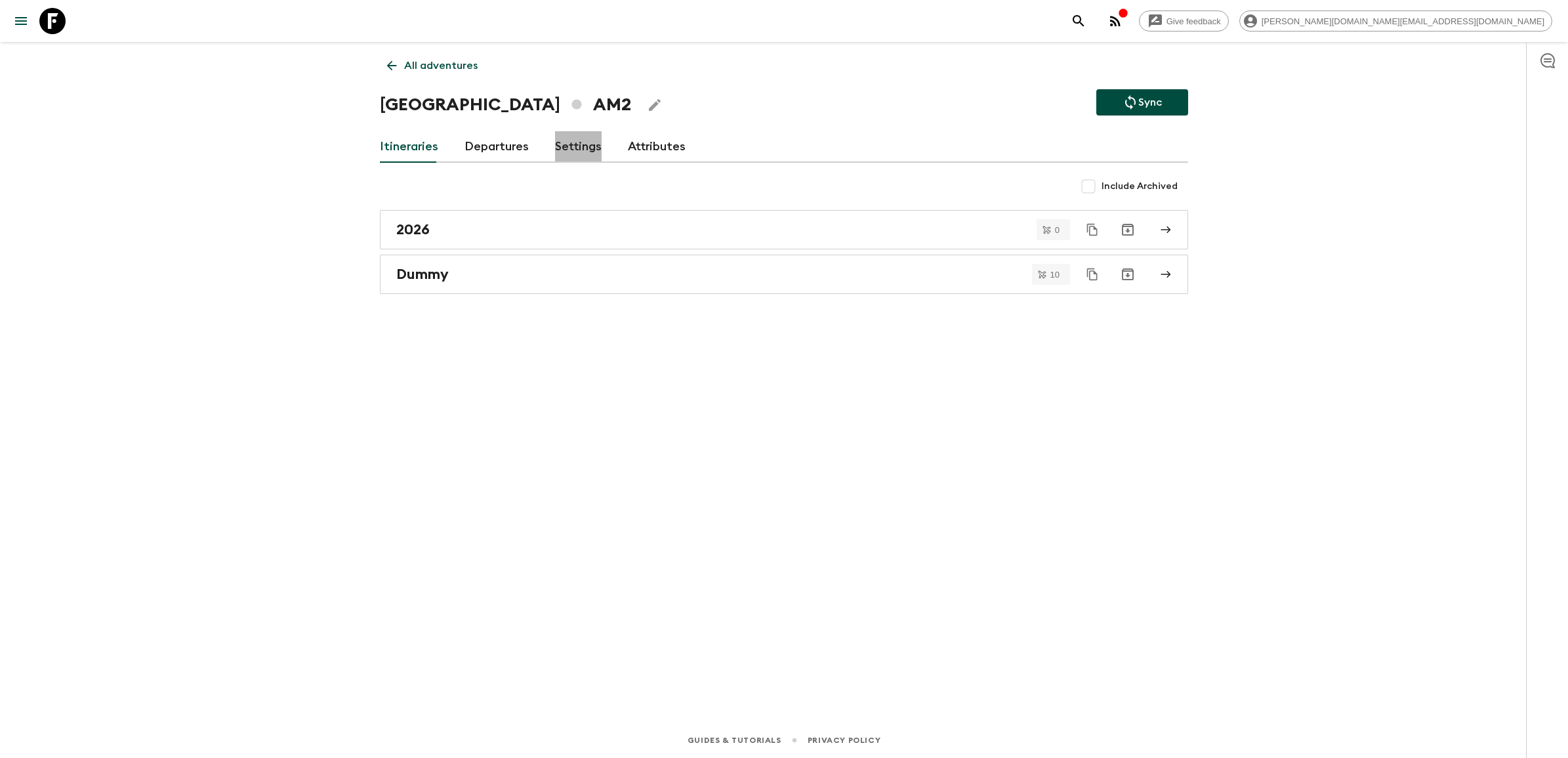
click at [595, 145] on link "Settings" at bounding box center [578, 147] width 47 height 32
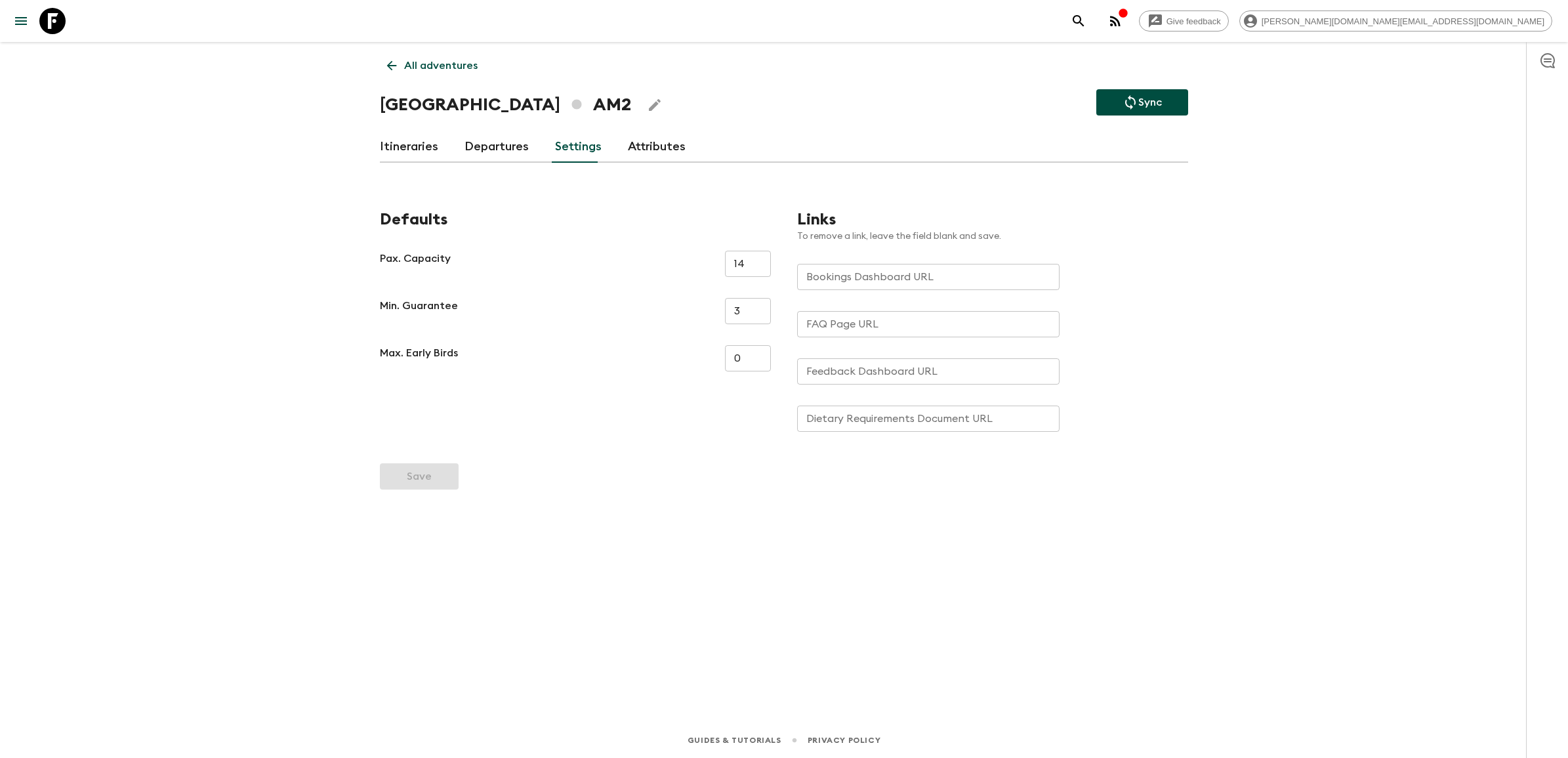
click at [635, 155] on link "Attributes" at bounding box center [657, 147] width 58 height 32
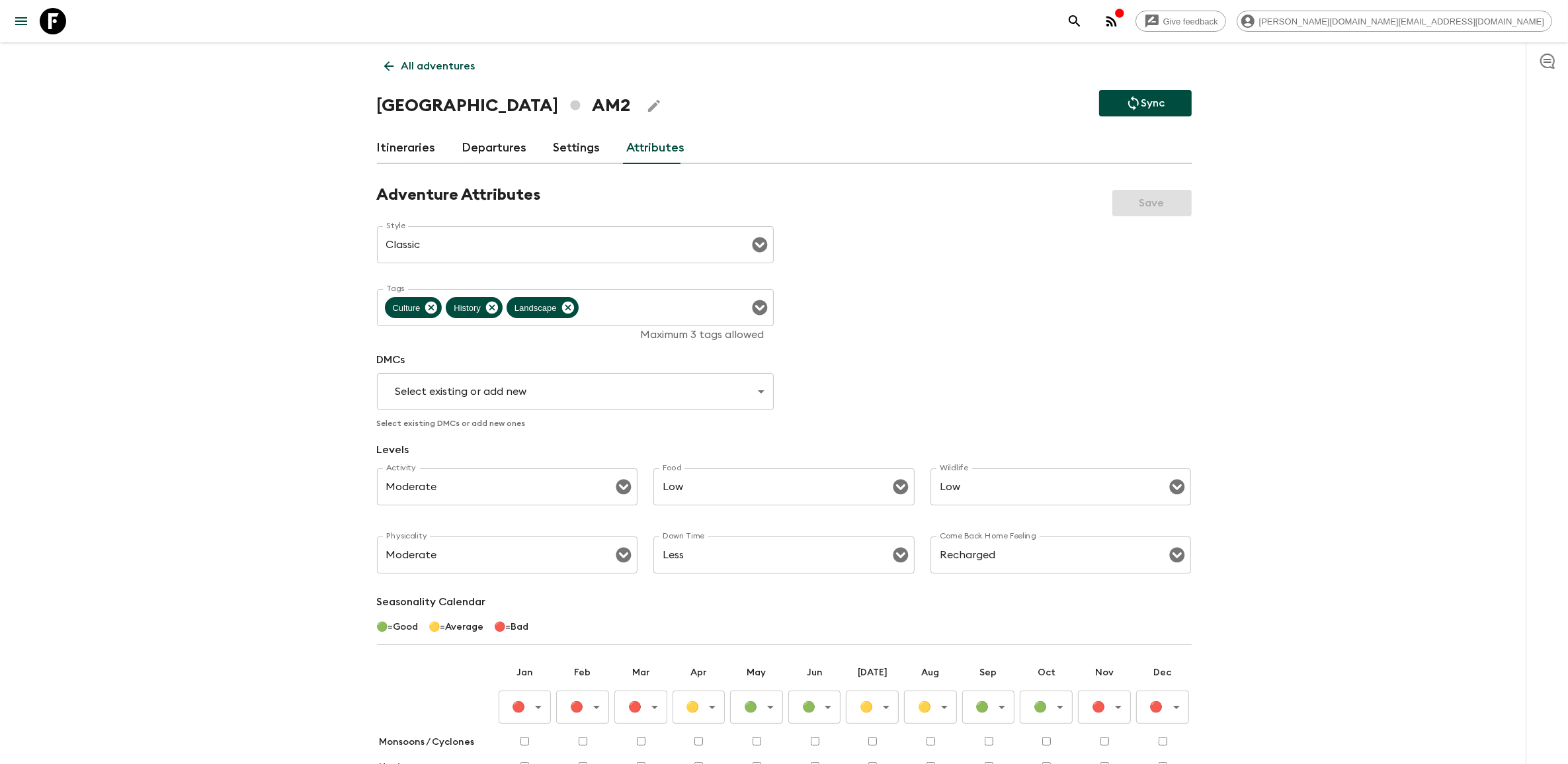
click at [586, 153] on link "Settings" at bounding box center [577, 148] width 47 height 32
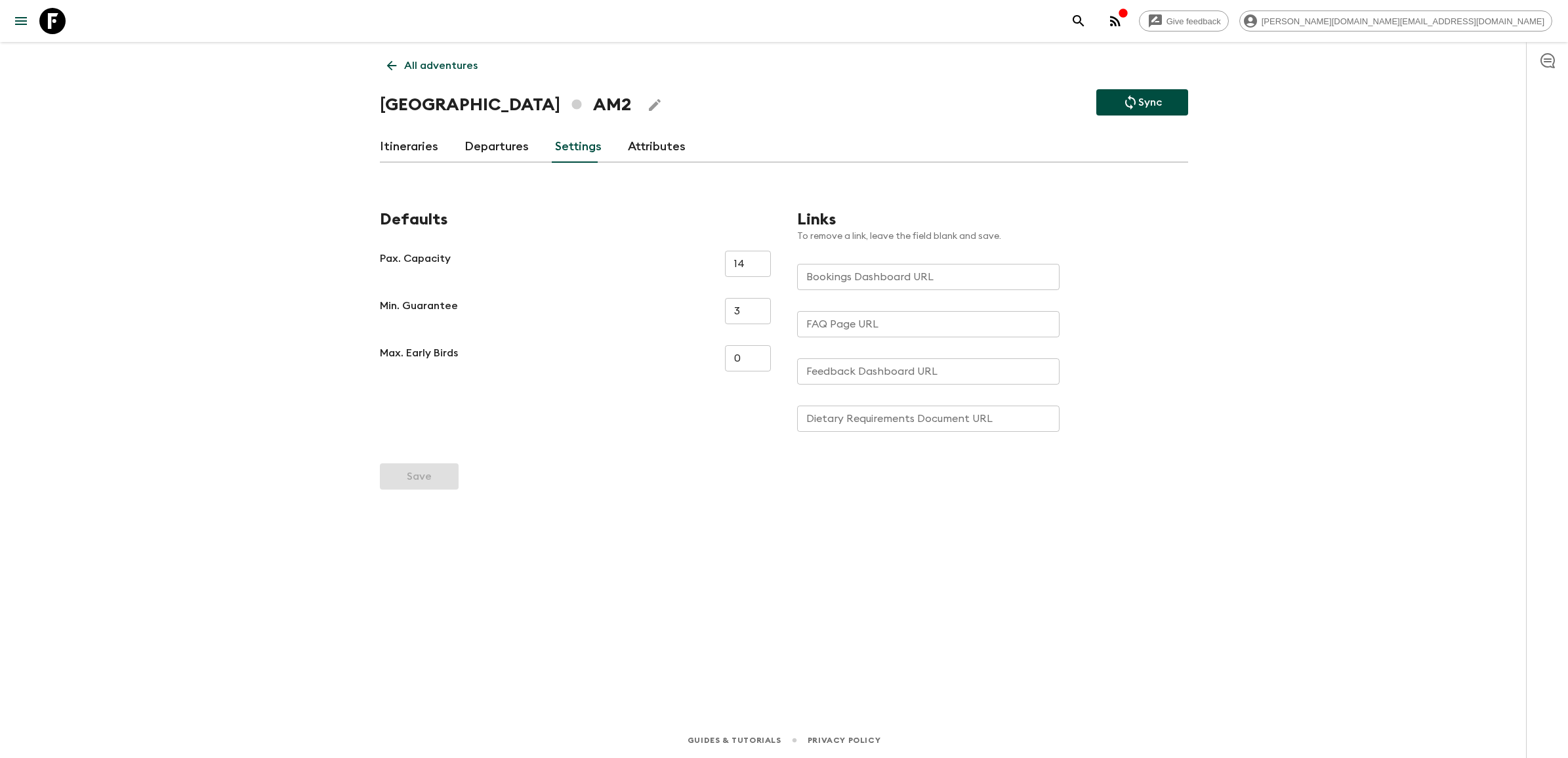
click at [481, 149] on link "Departures" at bounding box center [496, 147] width 64 height 32
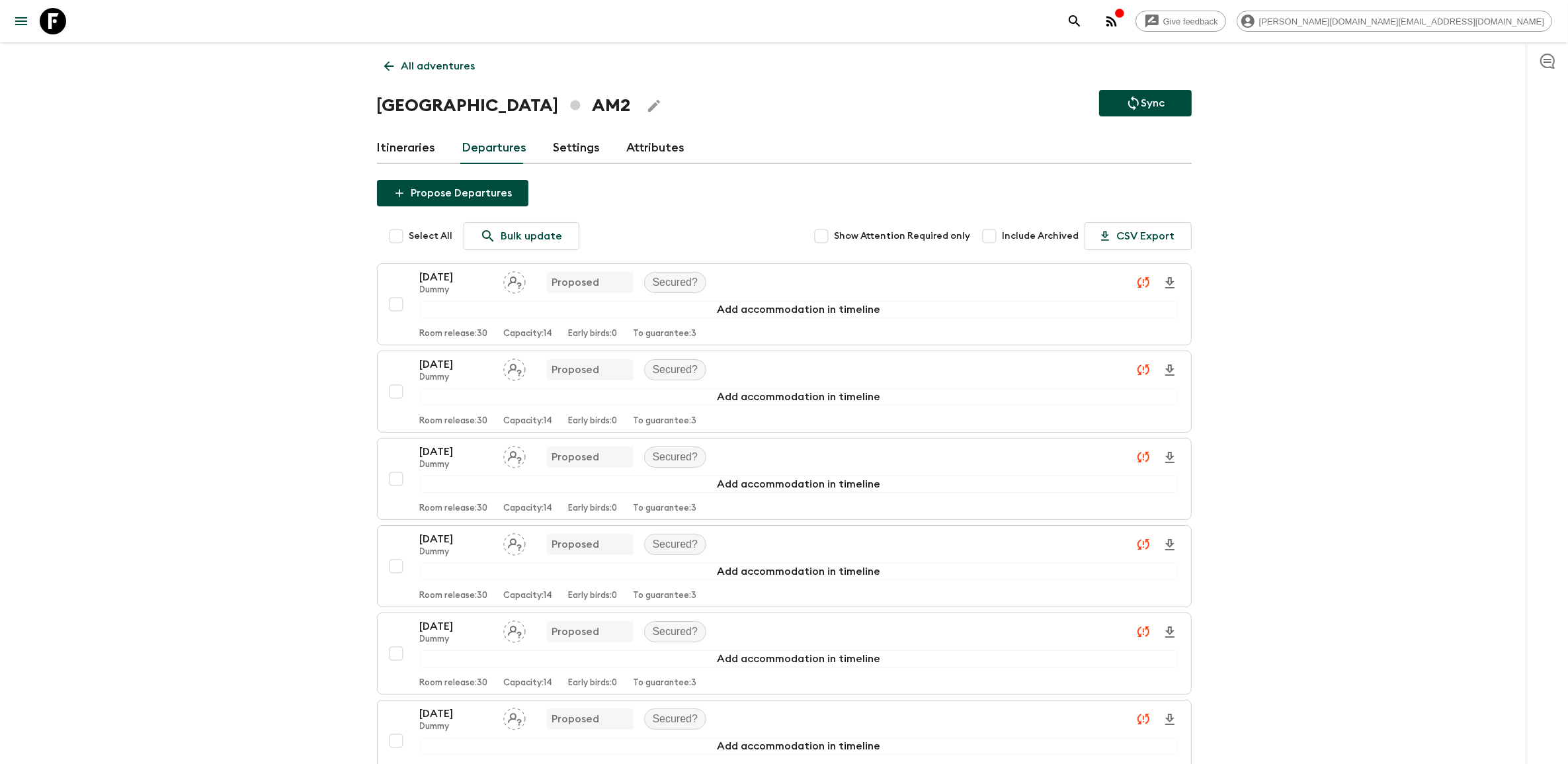
click at [646, 101] on icon "Edit Adventure Title" at bounding box center [654, 106] width 16 height 16
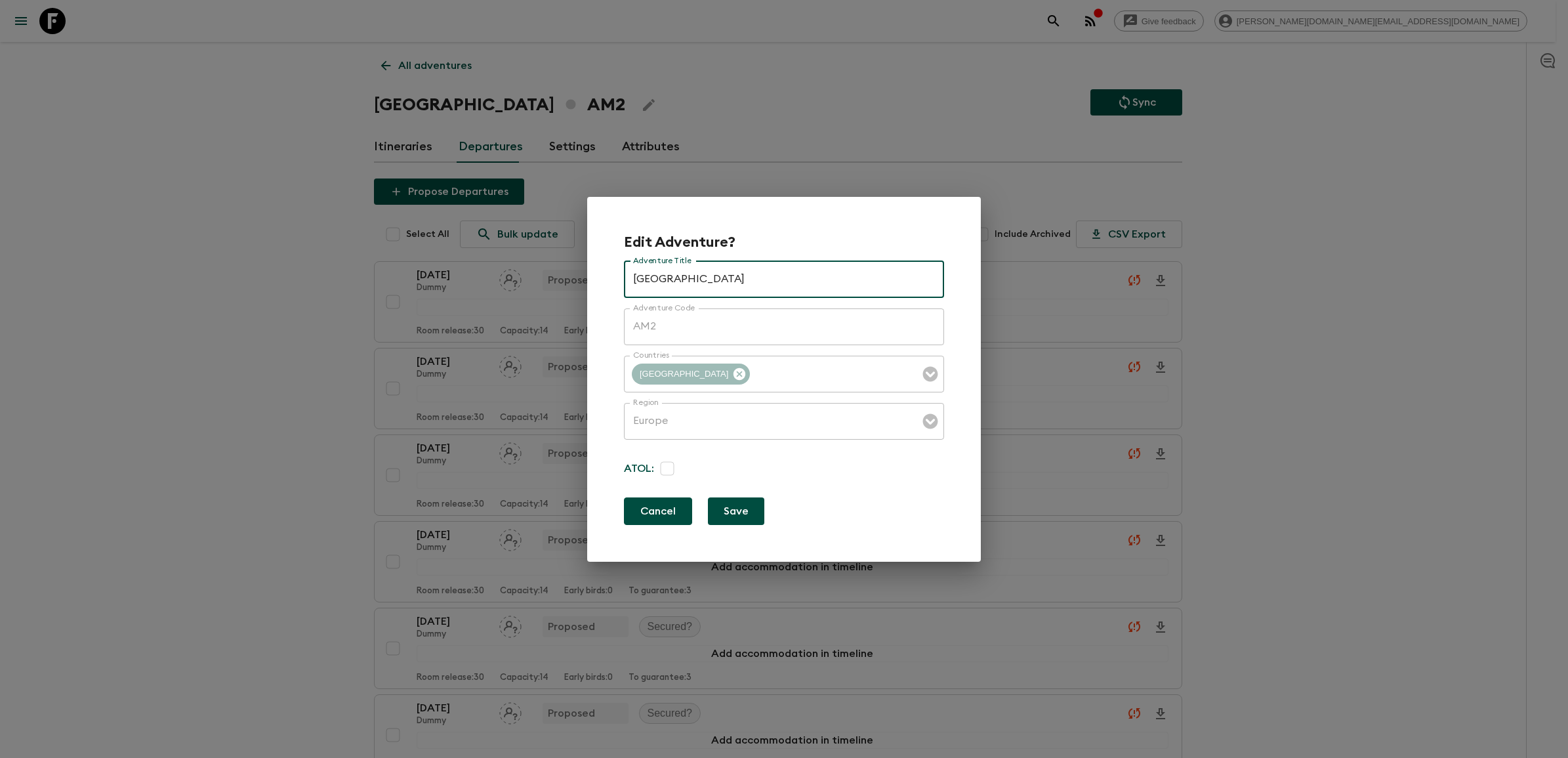
click at [679, 512] on button "Cancel" at bounding box center [658, 511] width 69 height 27
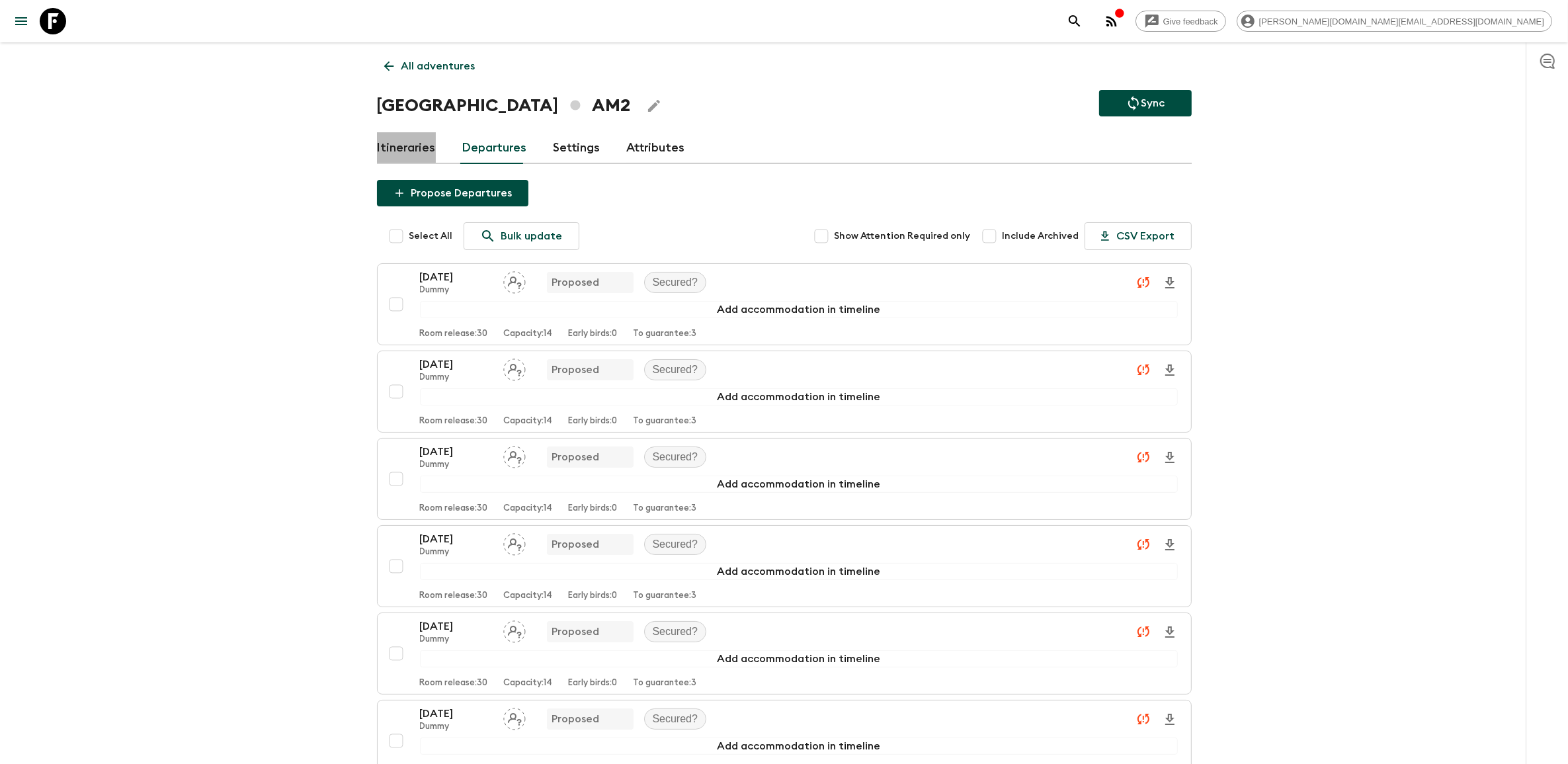
click at [423, 147] on link "Itineraries" at bounding box center [406, 148] width 59 height 32
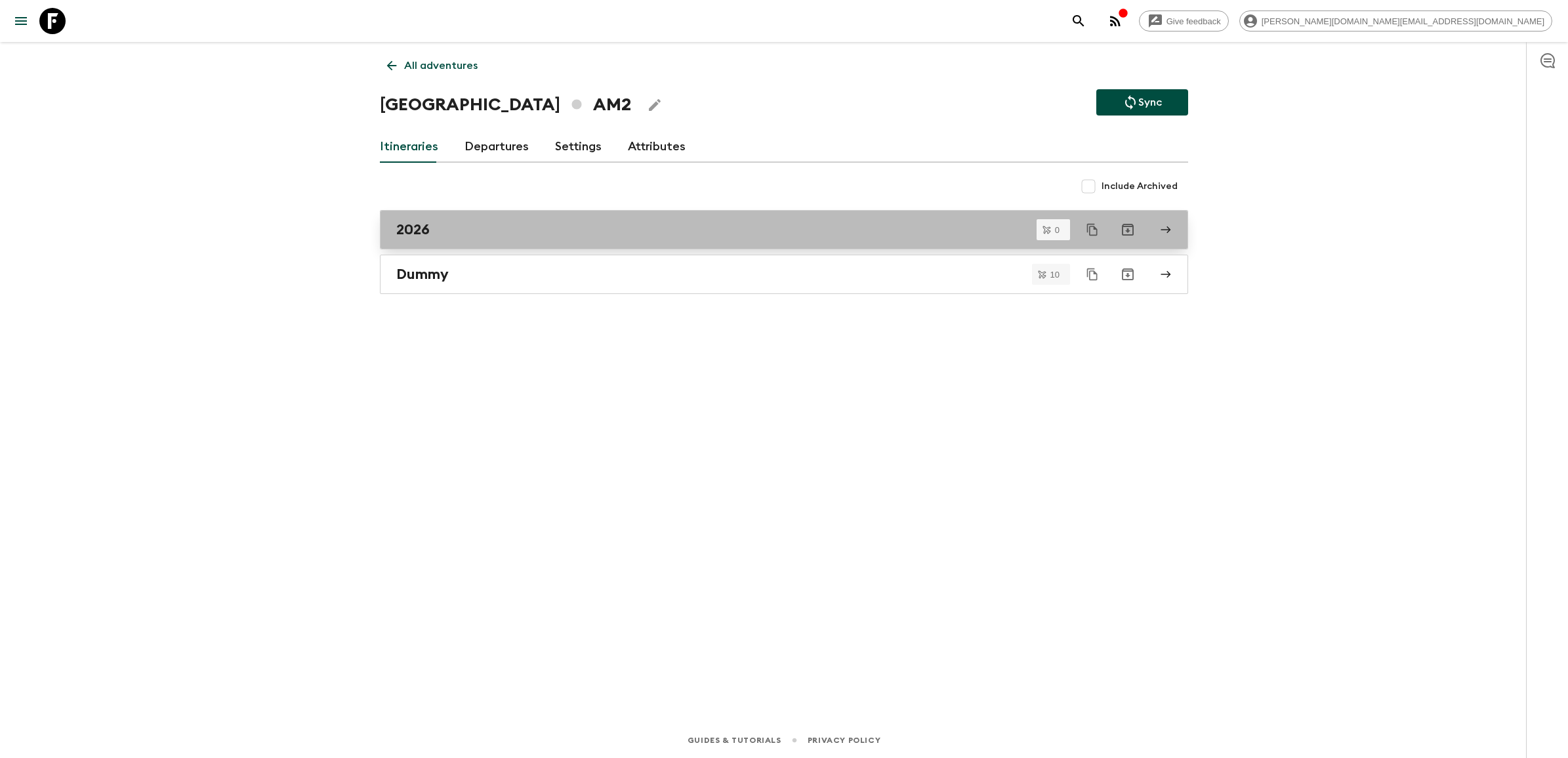
click at [1165, 232] on icon at bounding box center [1165, 230] width 12 height 12
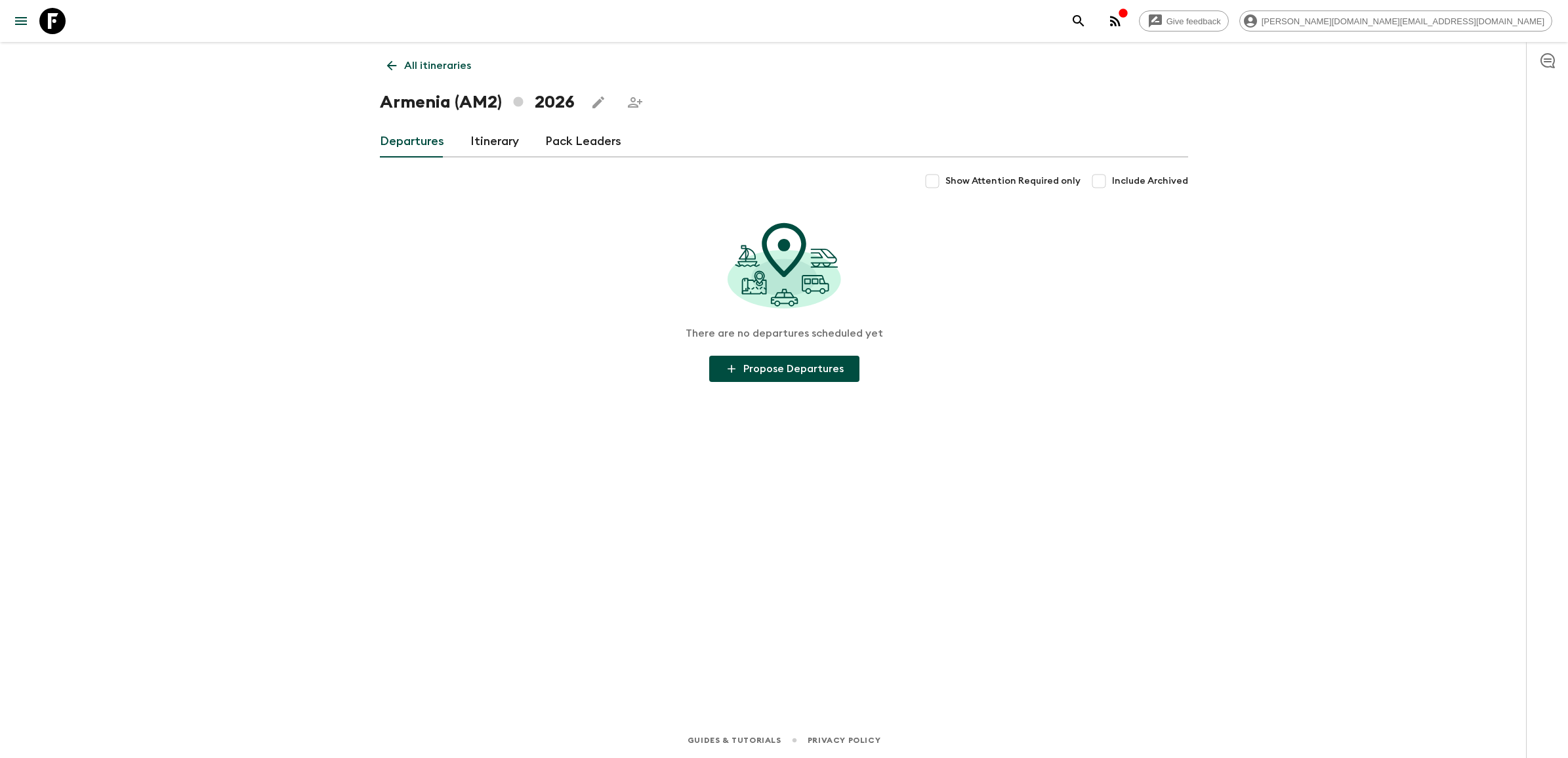
click at [483, 141] on link "Itinerary" at bounding box center [494, 142] width 48 height 32
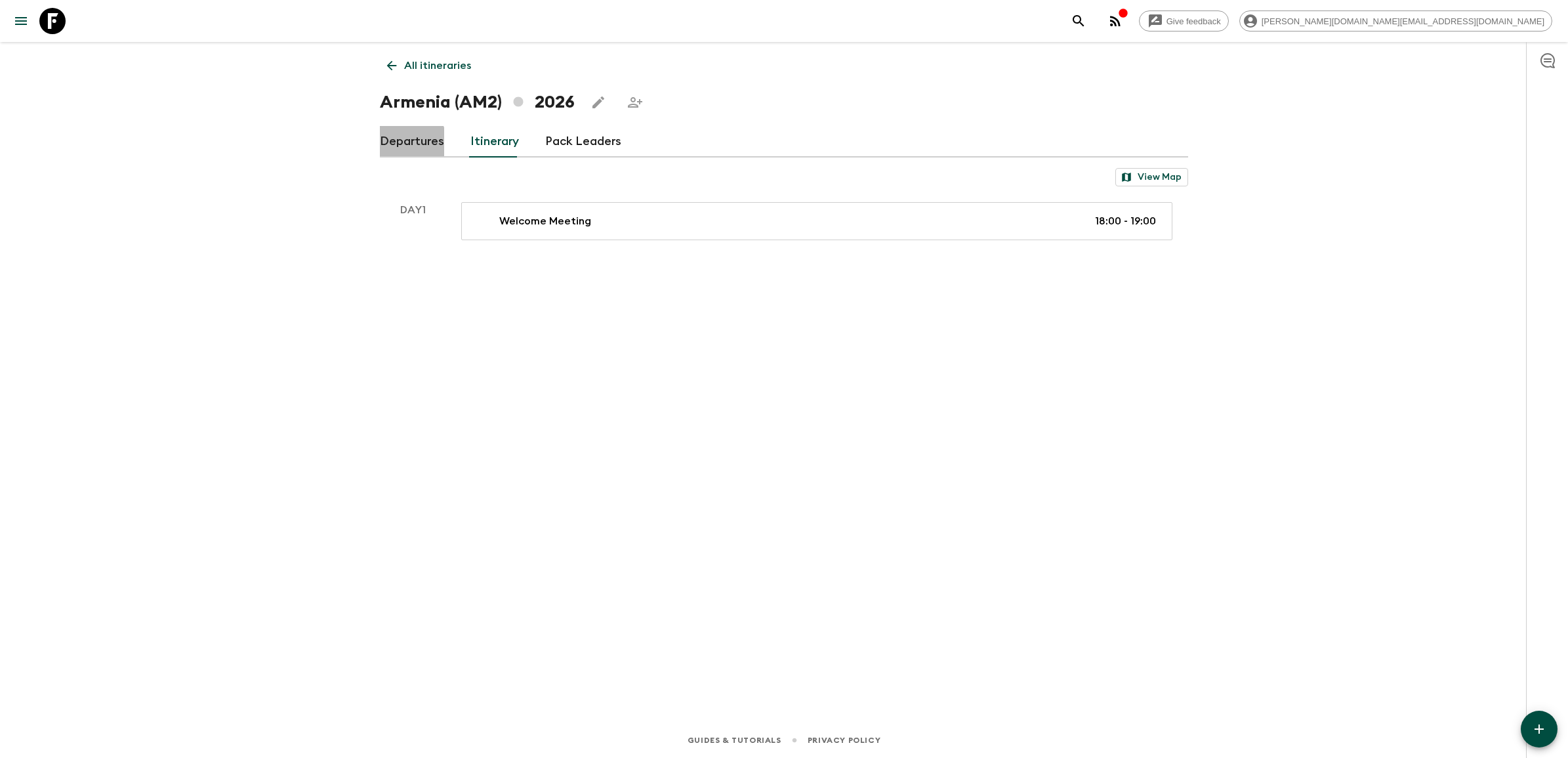
click at [408, 143] on link "Departures" at bounding box center [411, 142] width 64 height 32
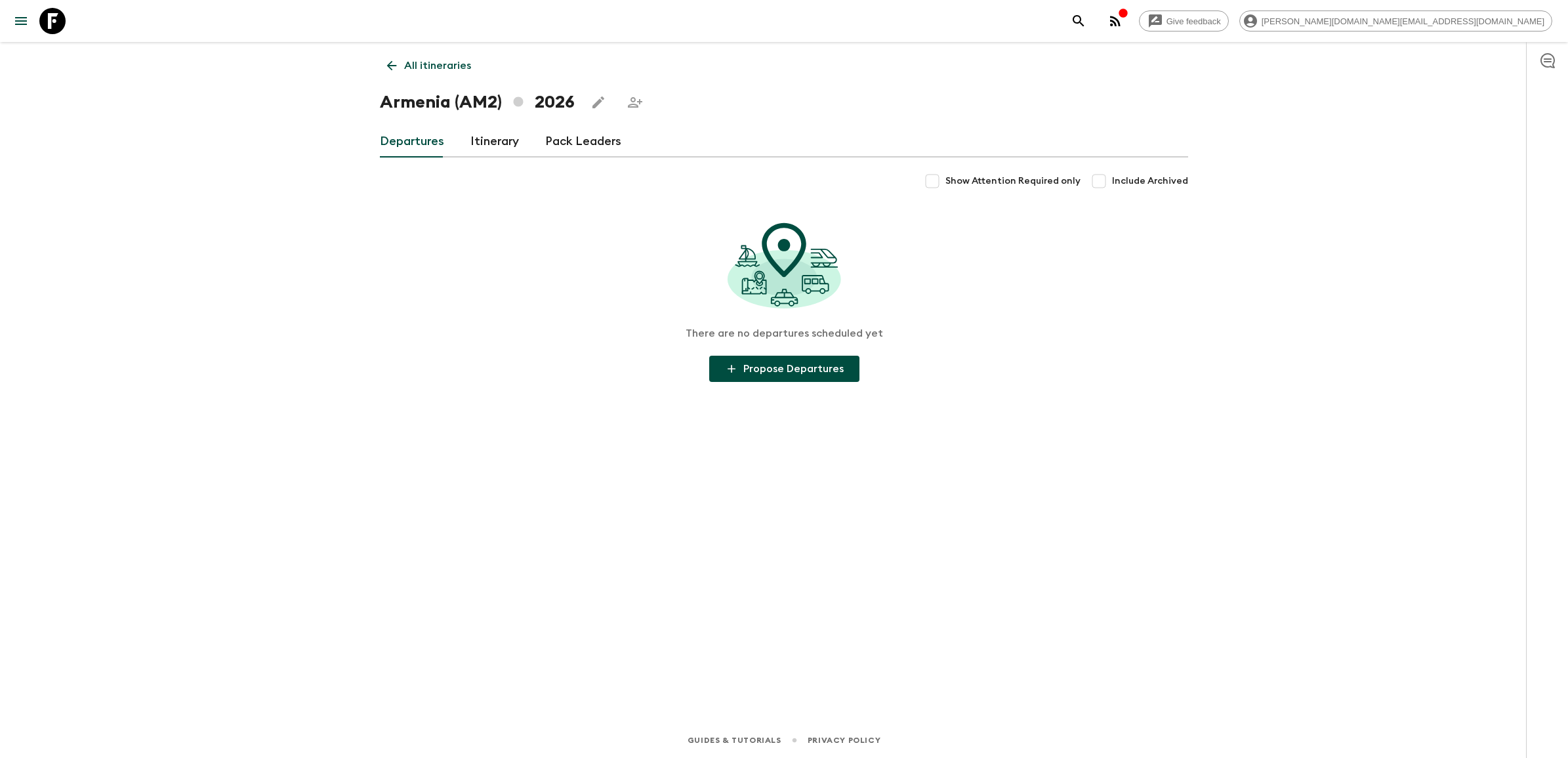
click at [399, 60] on link "All itineraries" at bounding box center [429, 66] width 98 height 26
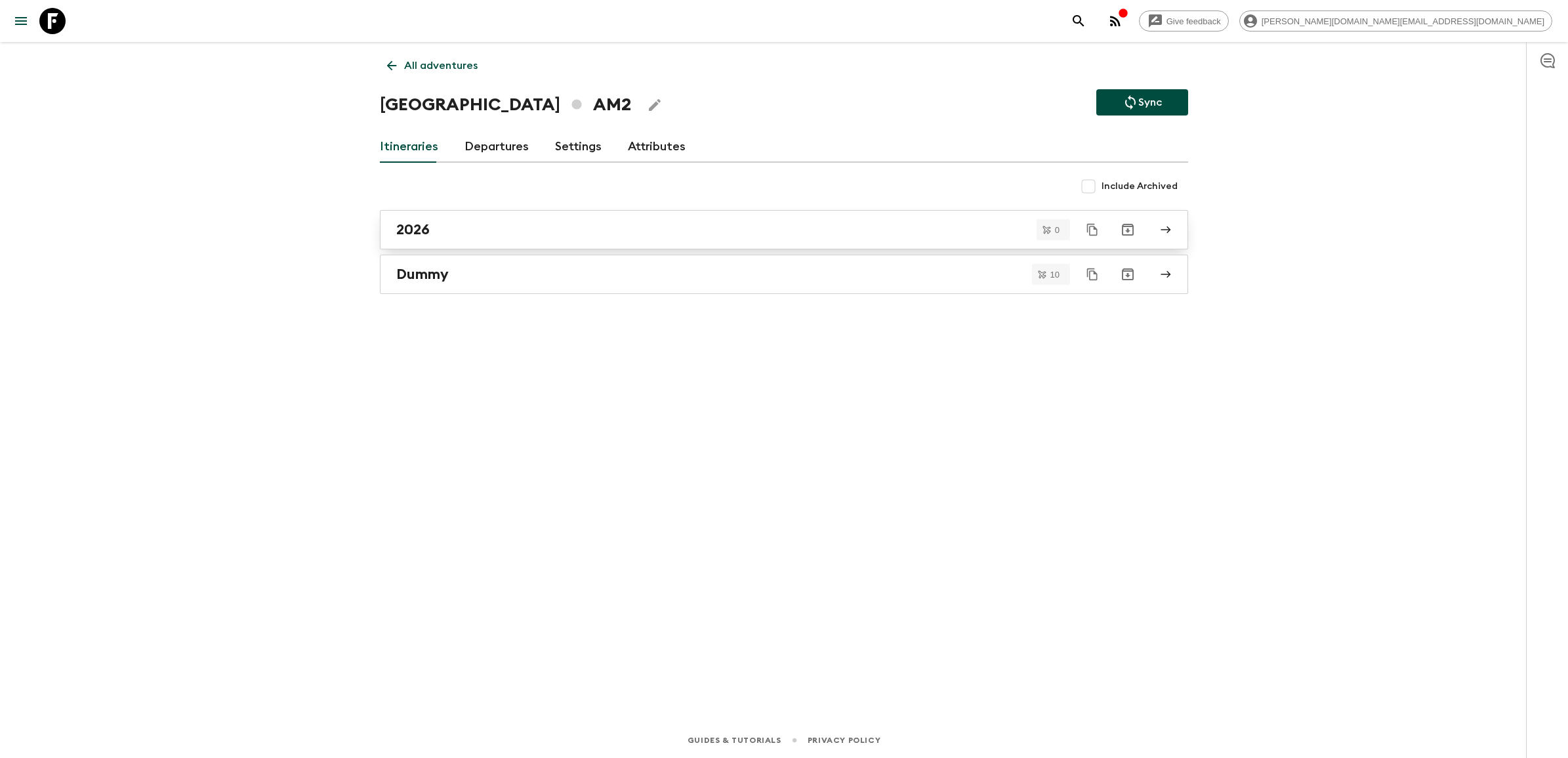
click at [434, 220] on link "2026" at bounding box center [784, 230] width 808 height 40
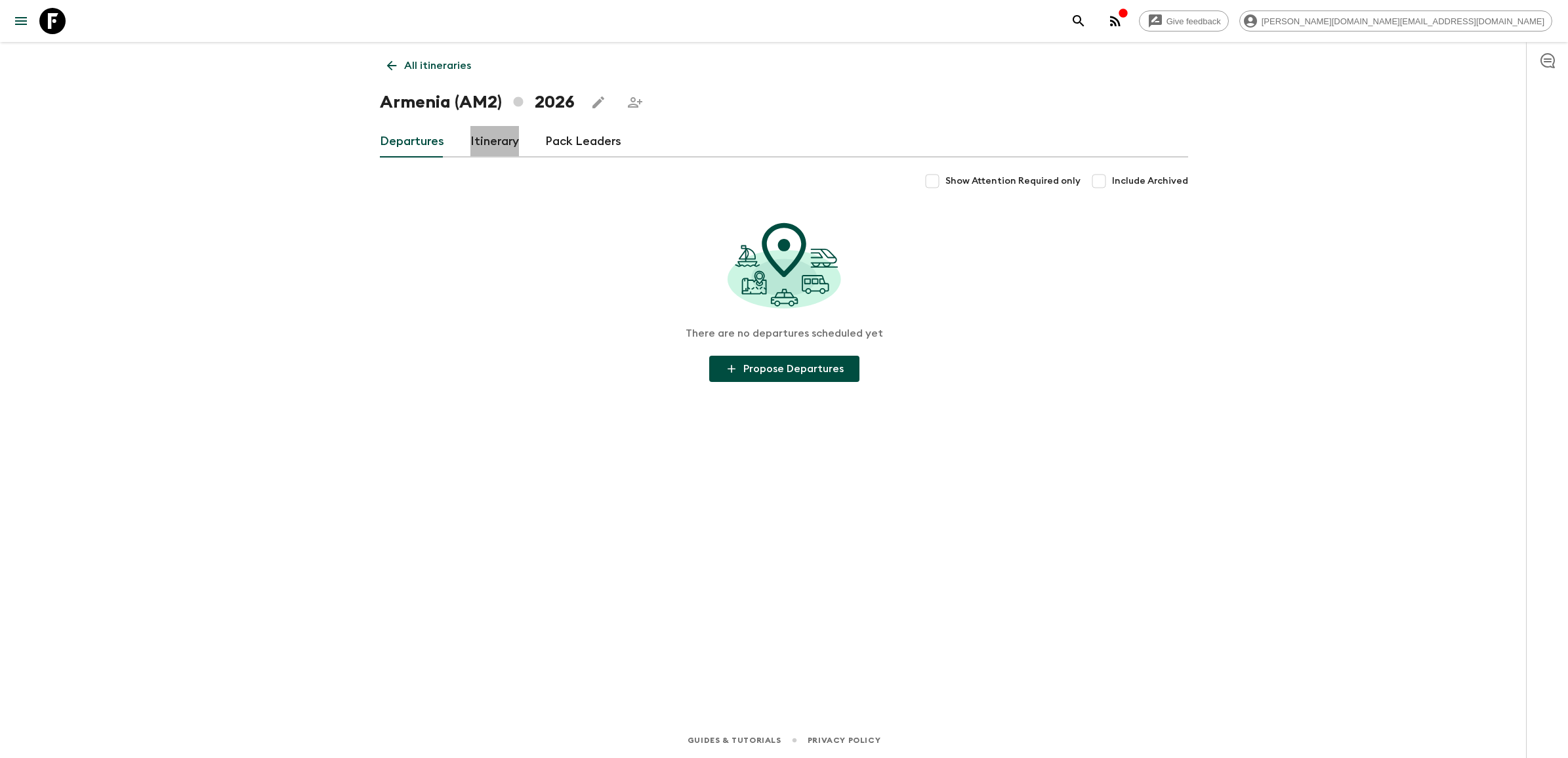
click at [489, 141] on link "Itinerary" at bounding box center [494, 142] width 48 height 32
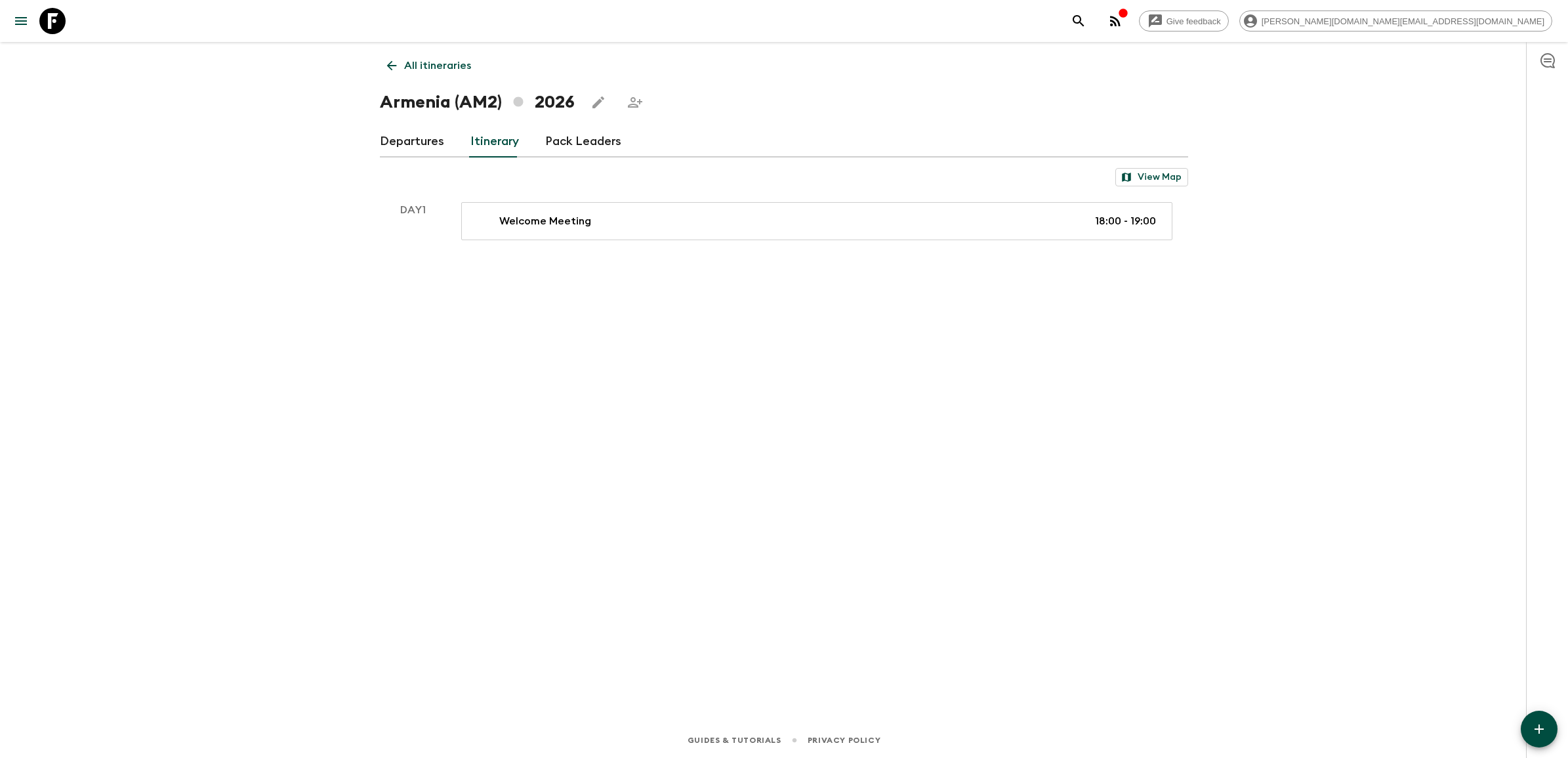
click at [579, 149] on link "Pack Leaders" at bounding box center [582, 142] width 76 height 32
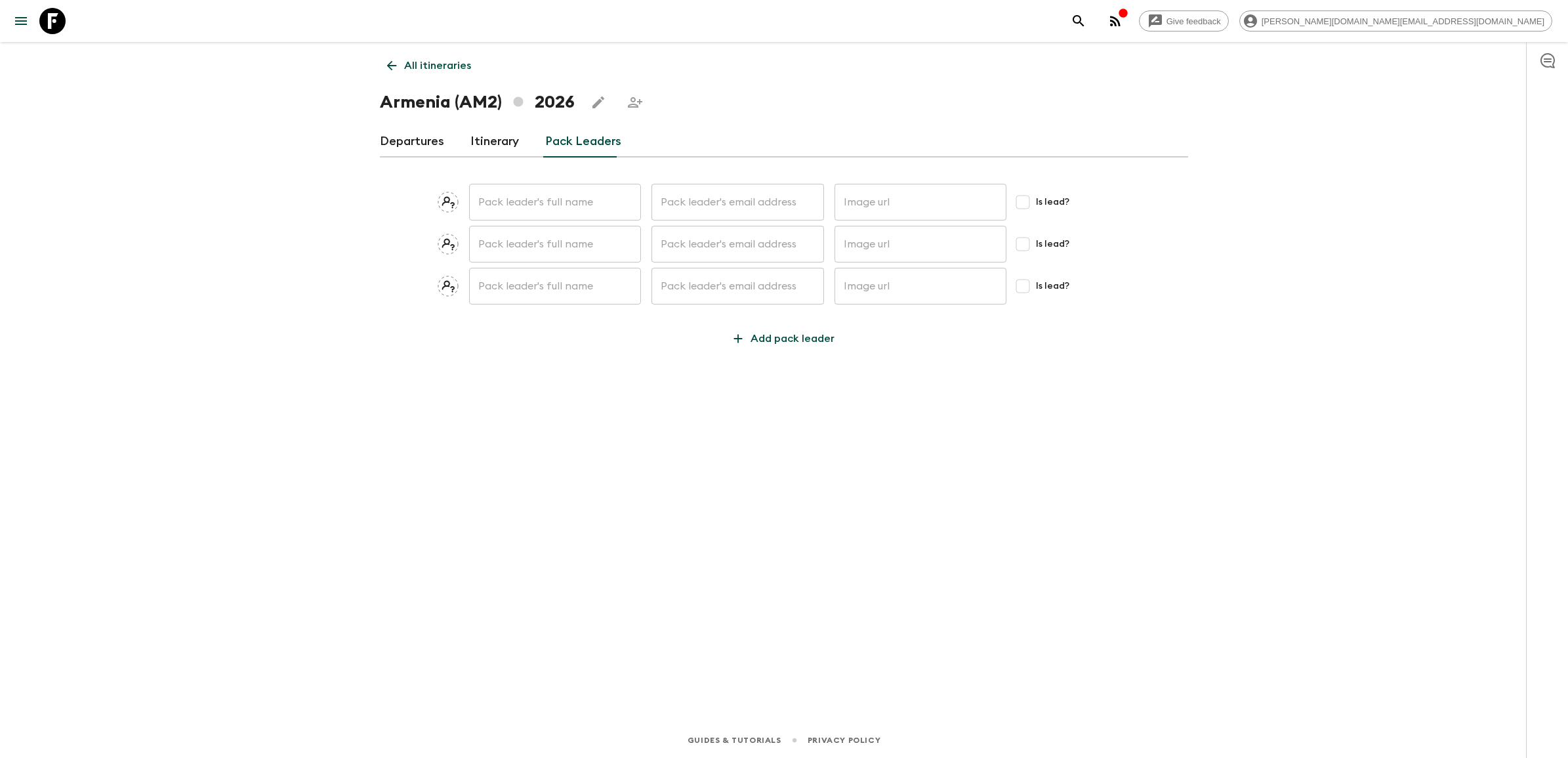
click at [478, 148] on link "Itinerary" at bounding box center [494, 142] width 48 height 32
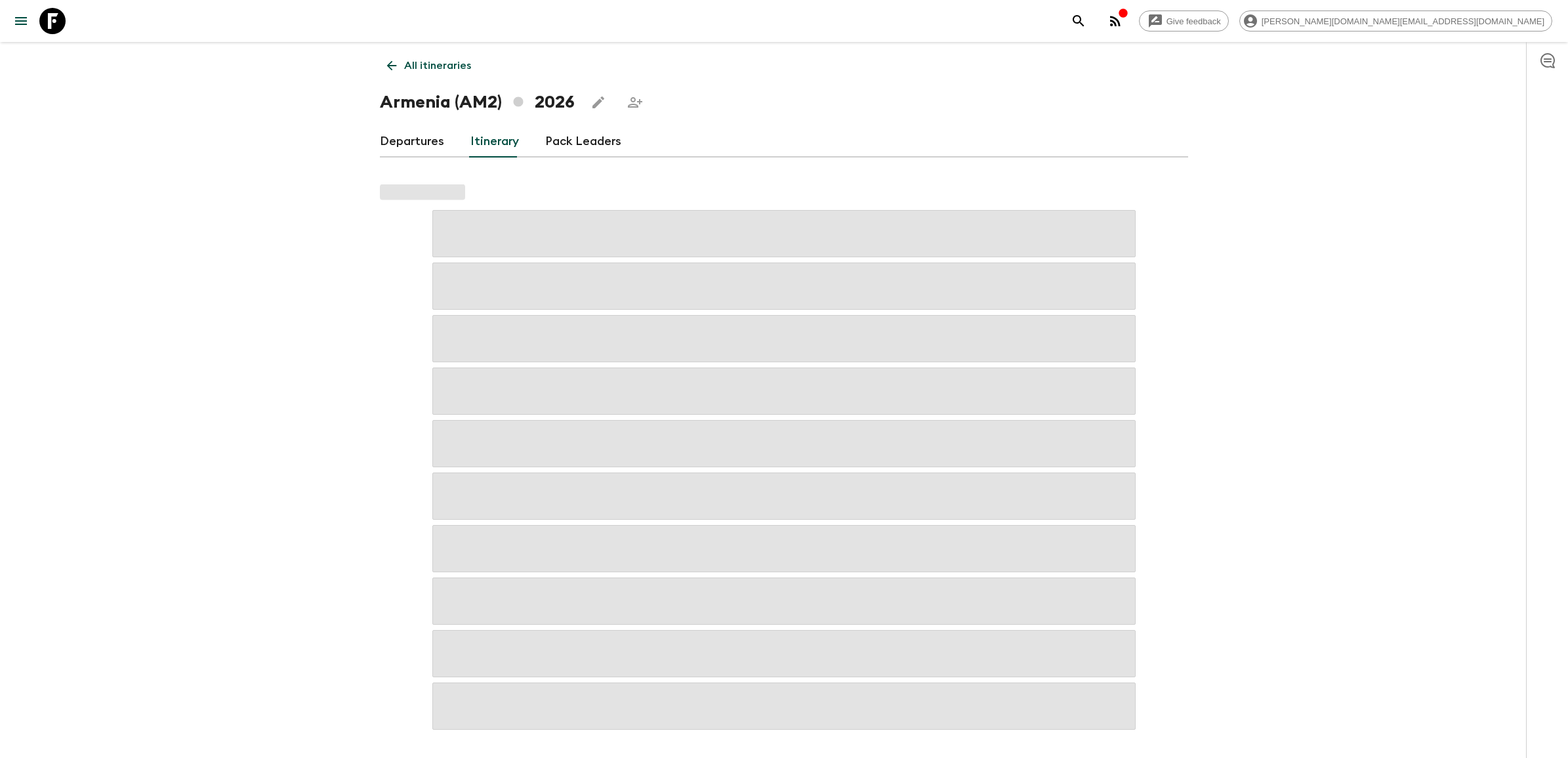
click at [631, 107] on icon "Share this itinerary" at bounding box center [635, 103] width 14 height 11
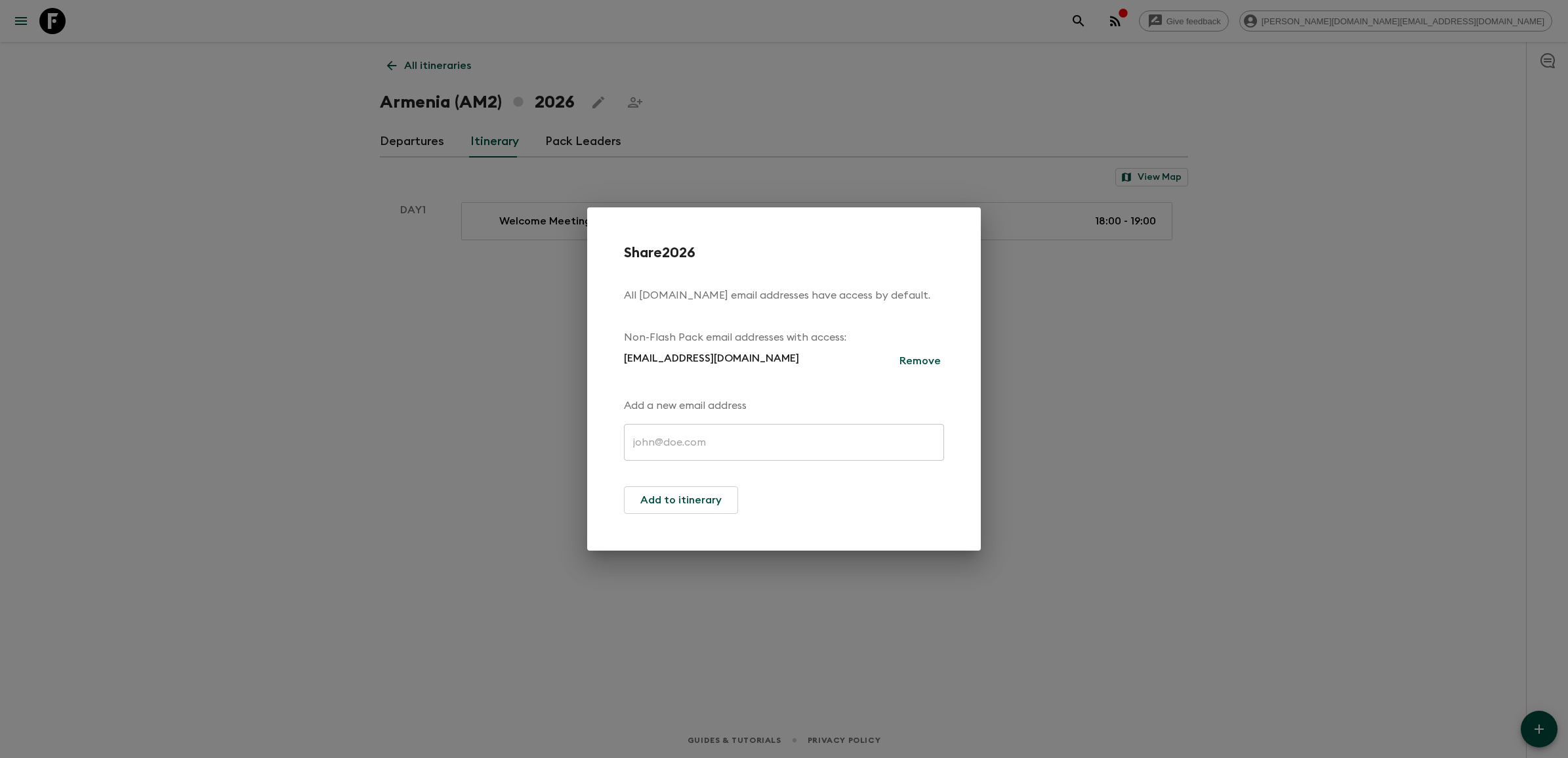
click at [248, 245] on div "Share 2026 All [DOMAIN_NAME] email addresses have access by default. Non-Flash …" at bounding box center [784, 379] width 1568 height 758
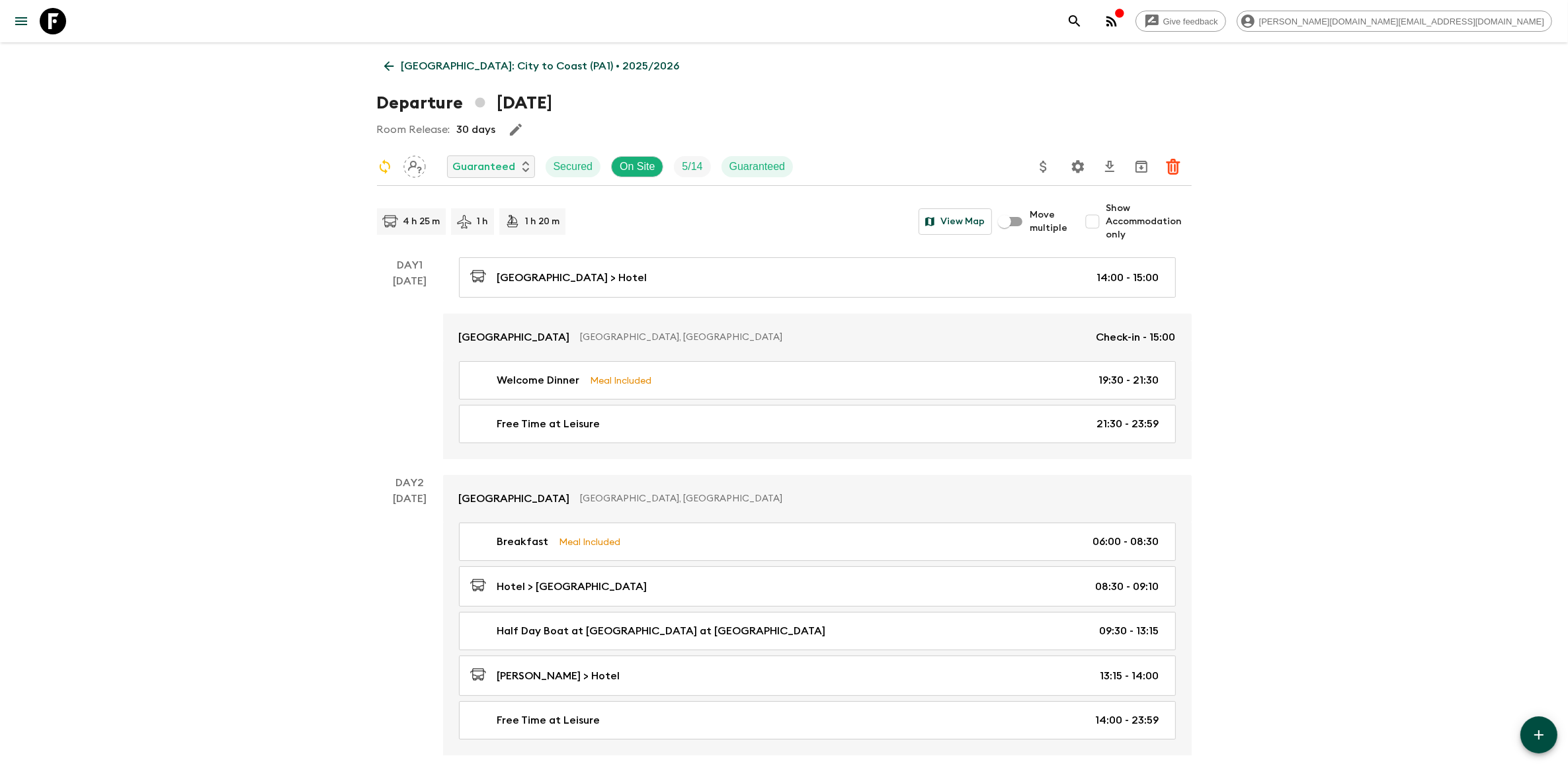
click at [47, 26] on icon at bounding box center [53, 21] width 26 height 26
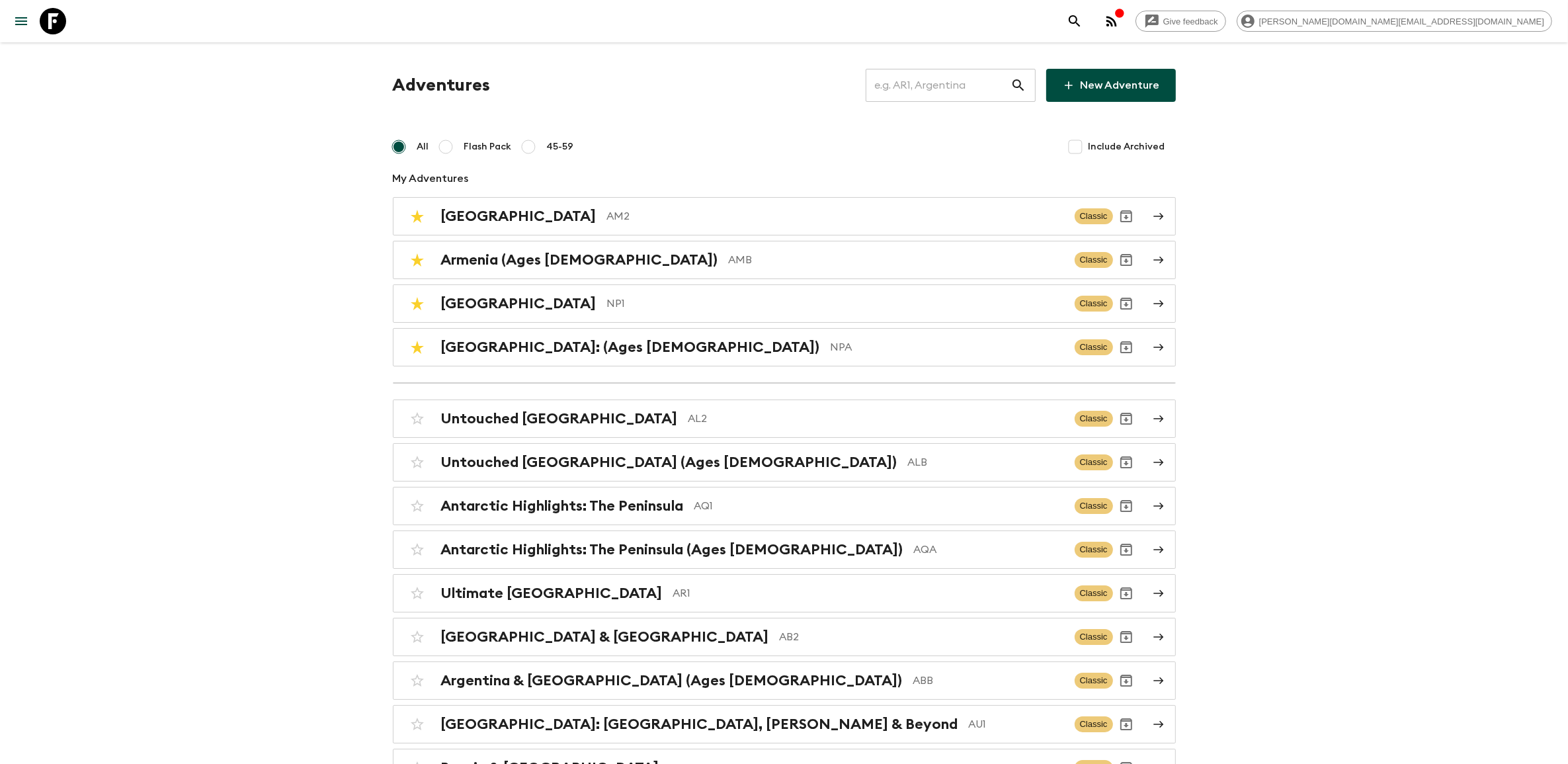
click at [911, 84] on input "text" at bounding box center [938, 85] width 145 height 37
click at [418, 344] on input "checkbox" at bounding box center [417, 347] width 26 height 26
checkbox input "false"
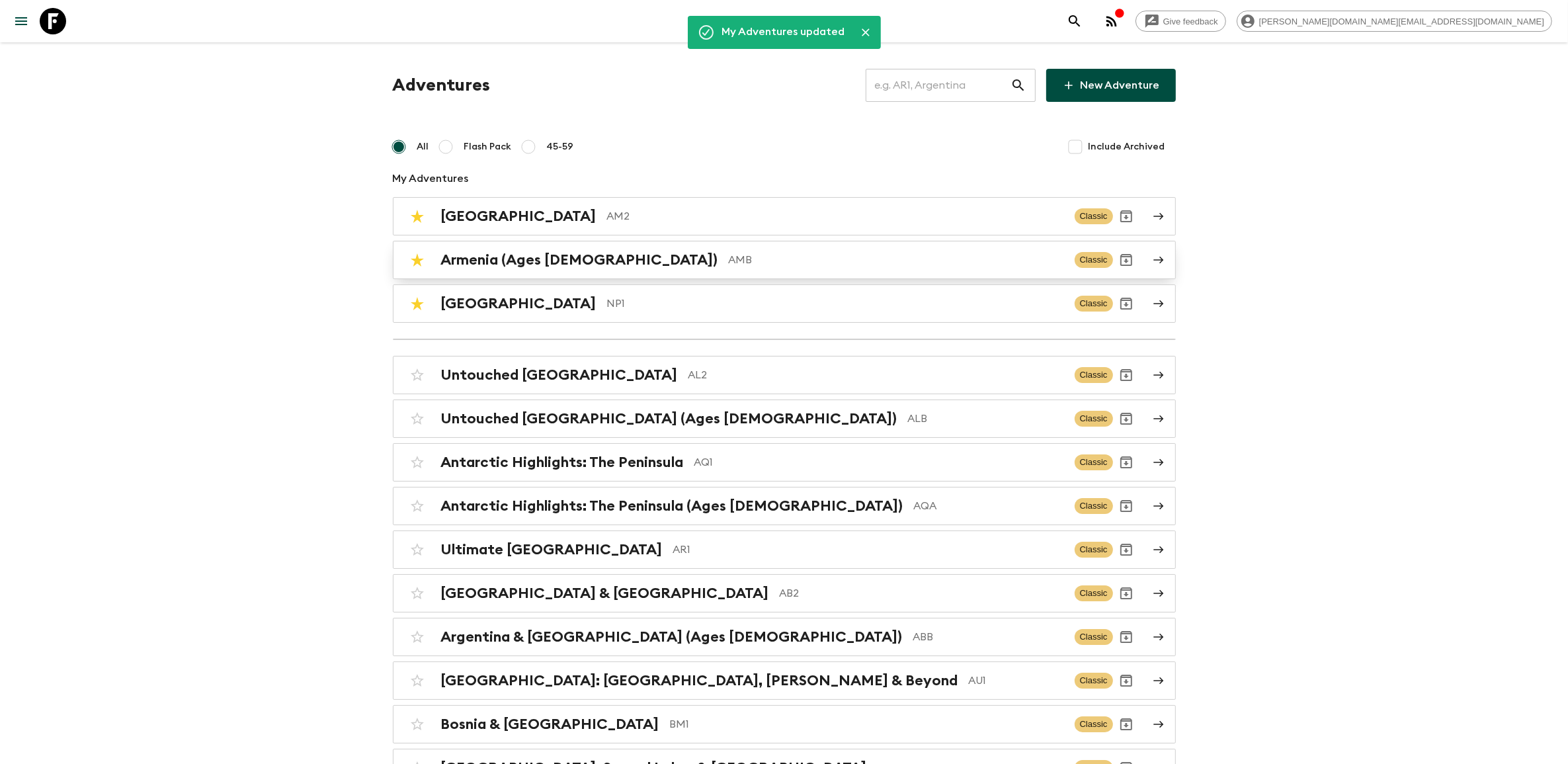
click at [417, 259] on input "checkbox" at bounding box center [417, 260] width 26 height 26
checkbox input "false"
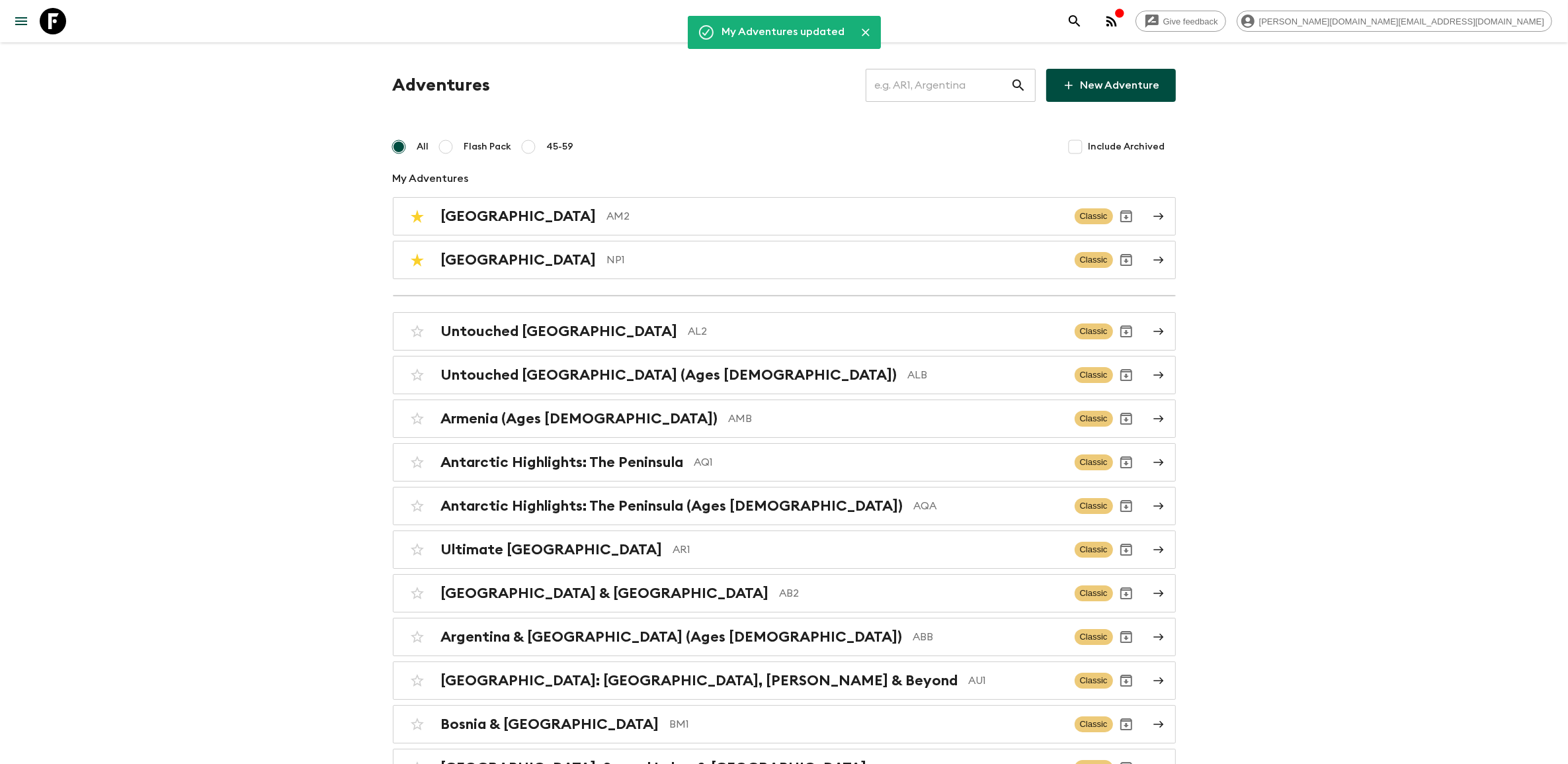
click at [904, 84] on input "text" at bounding box center [938, 85] width 145 height 37
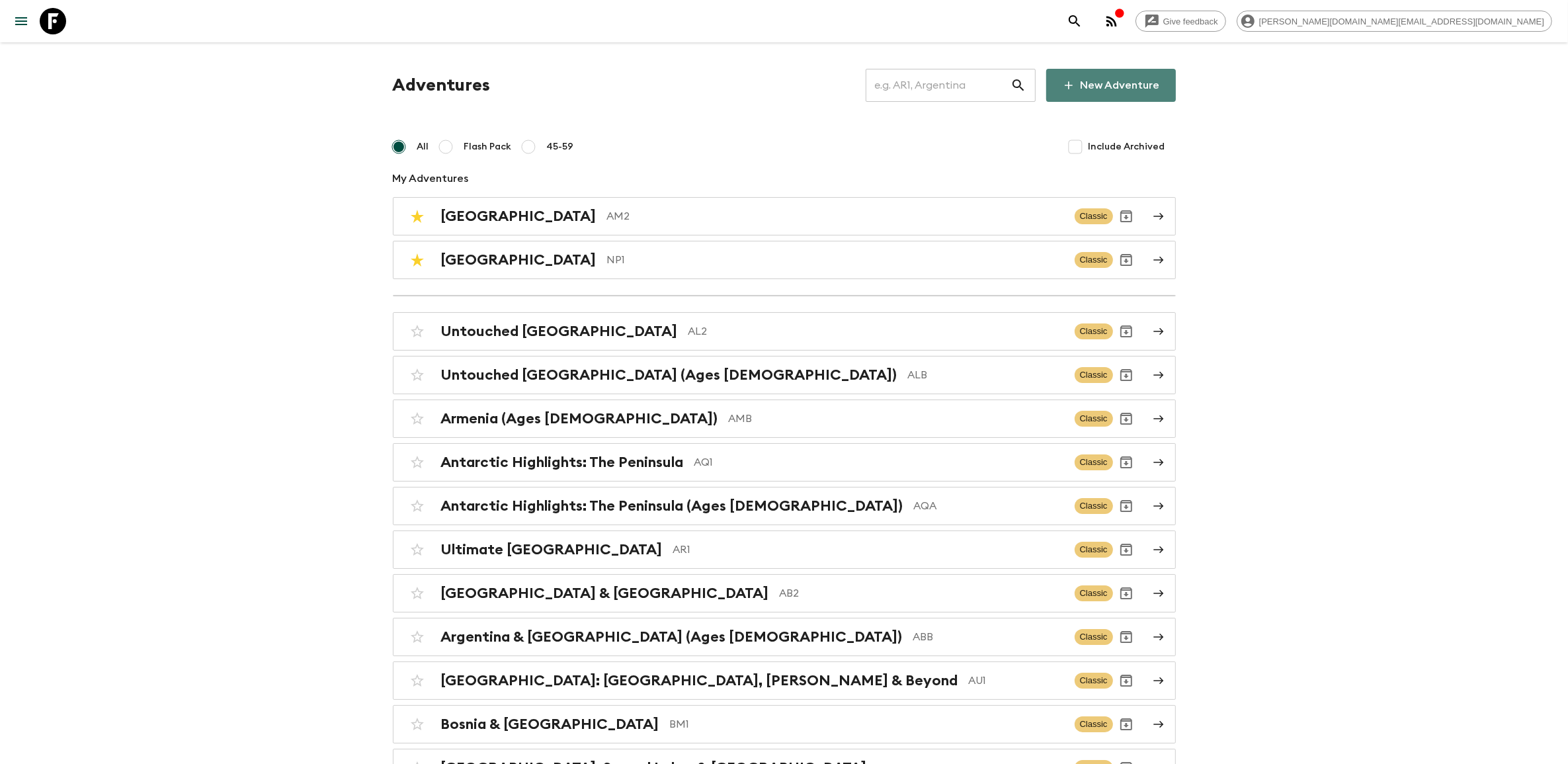
click at [1129, 84] on link "New Adventure" at bounding box center [1111, 85] width 130 height 33
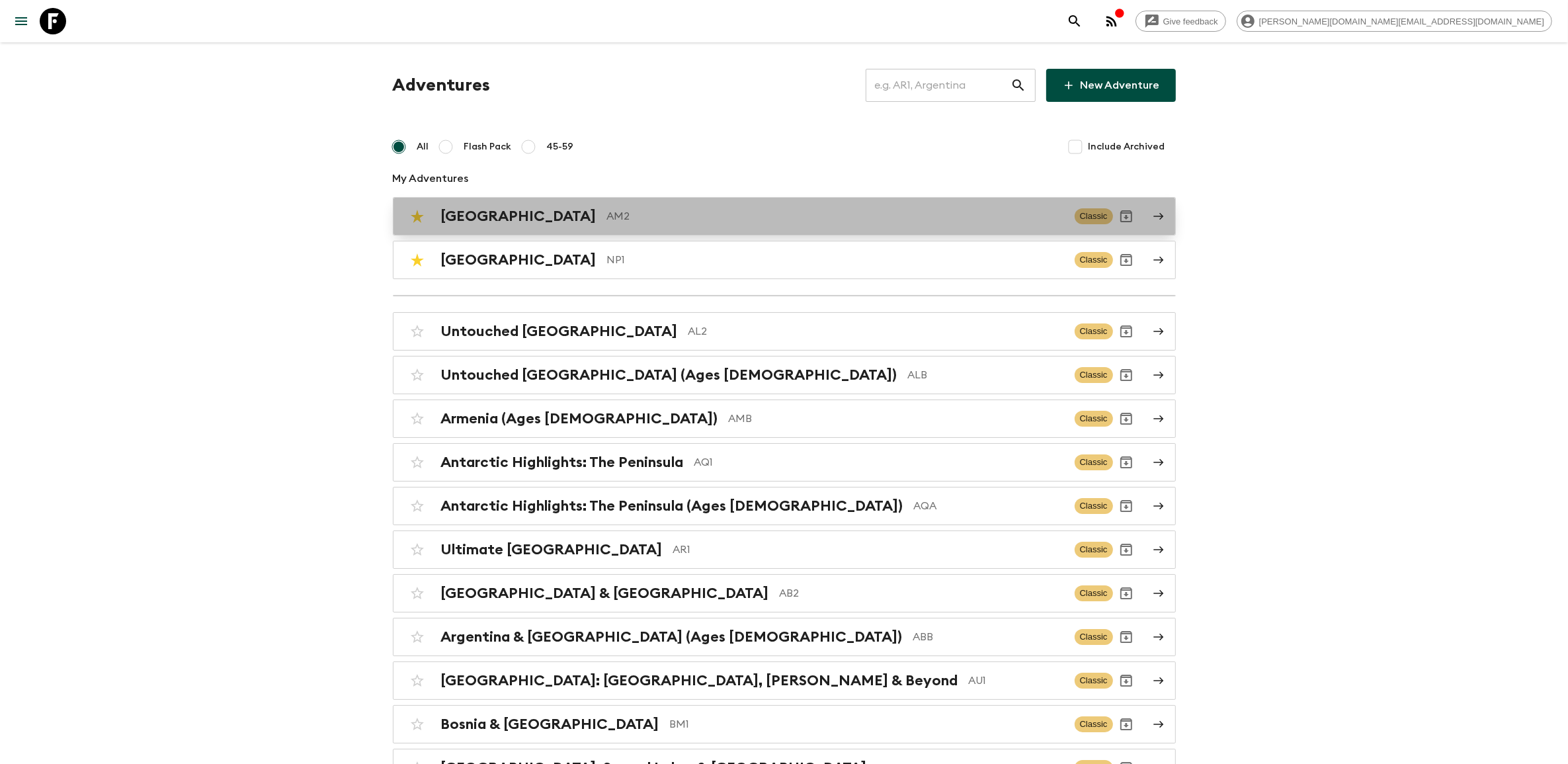
click at [504, 218] on div "Armenia AM2" at bounding box center [752, 216] width 623 height 17
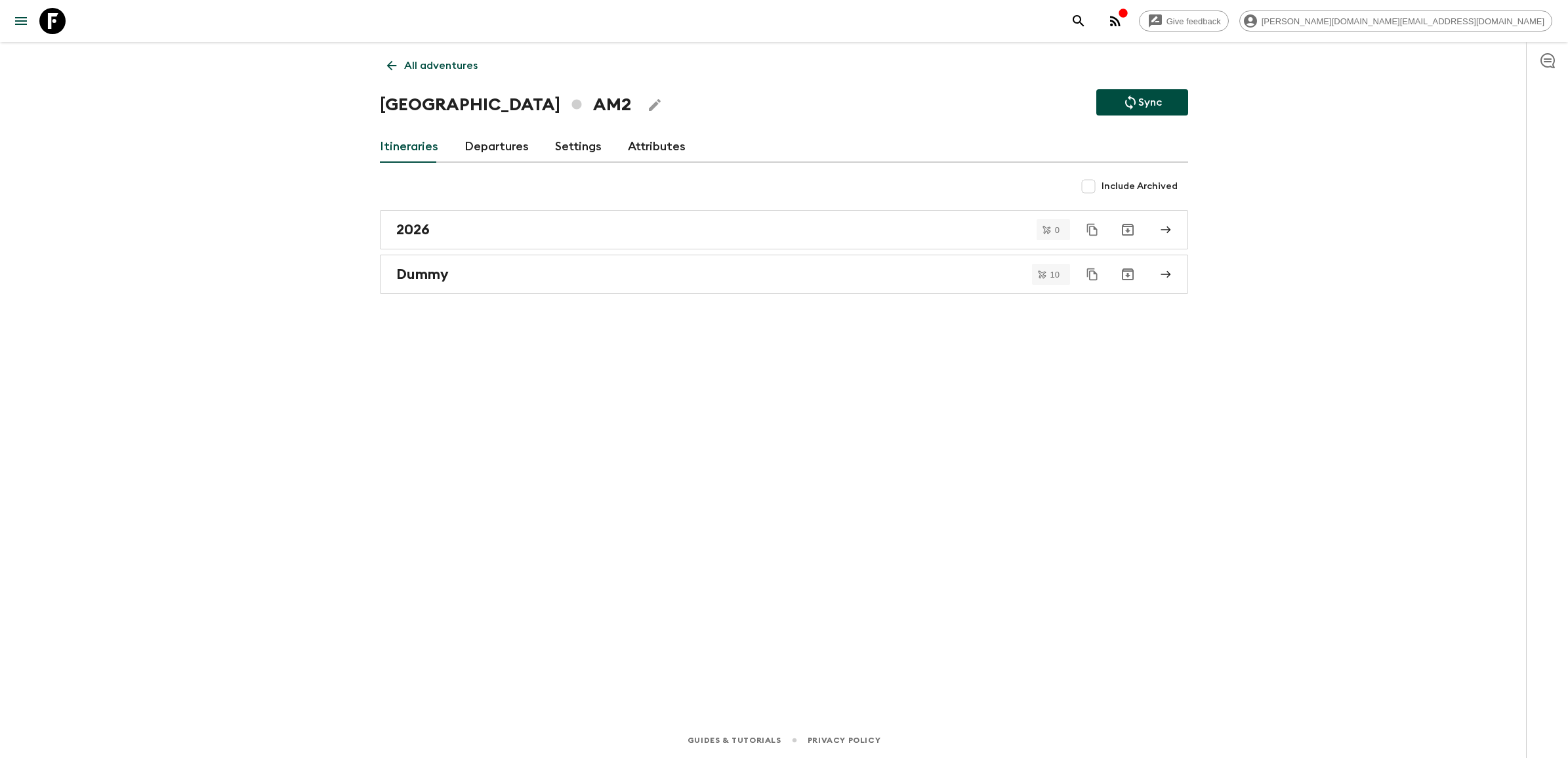
click at [640, 144] on link "Attributes" at bounding box center [657, 147] width 58 height 32
